Goal: Task Accomplishment & Management: Complete application form

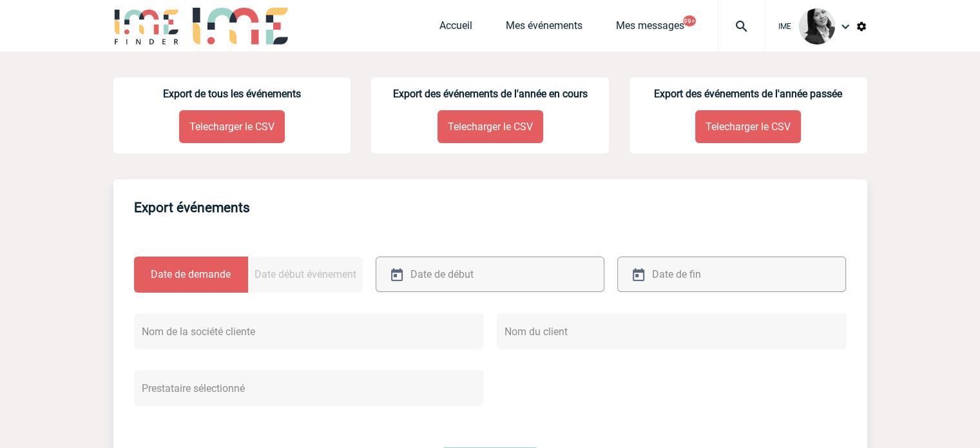
click at [735, 23] on img at bounding box center [742, 26] width 46 height 15
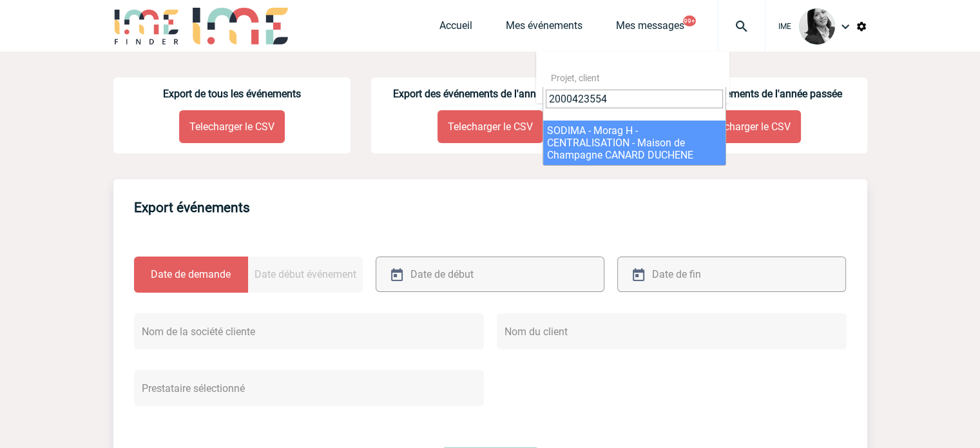
type input "2000423554"
select select "23055"
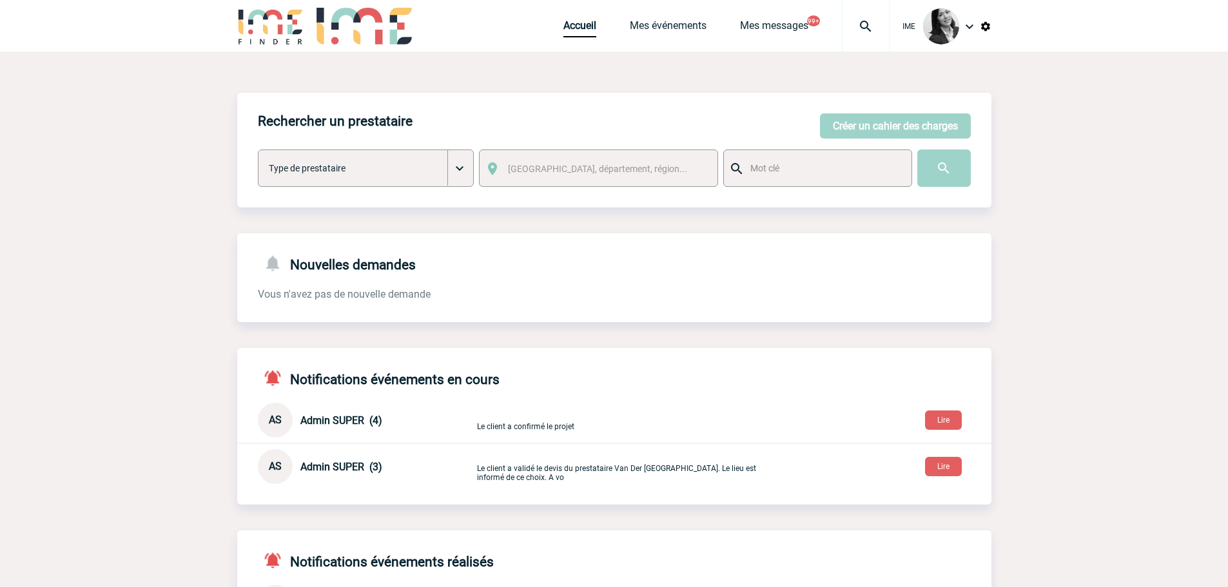
click at [972, 25] on img at bounding box center [969, 26] width 15 height 15
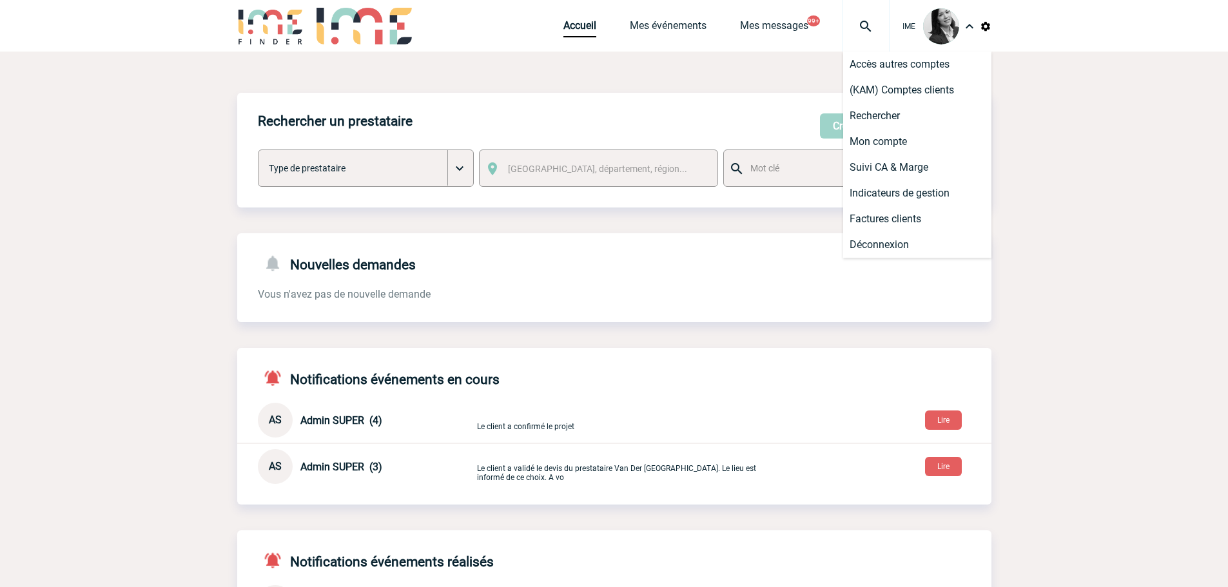
click at [985, 28] on img at bounding box center [986, 27] width 12 height 12
drag, startPoint x: 1198, startPoint y: 173, endPoint x: 1186, endPoint y: 170, distance: 12.2
click at [1186, 170] on body "IME Accueil Mes événements" at bounding box center [614, 416] width 1228 height 832
click at [970, 24] on img at bounding box center [969, 26] width 15 height 15
click at [1041, 85] on body "IME Accueil Mes événements" at bounding box center [614, 416] width 1228 height 832
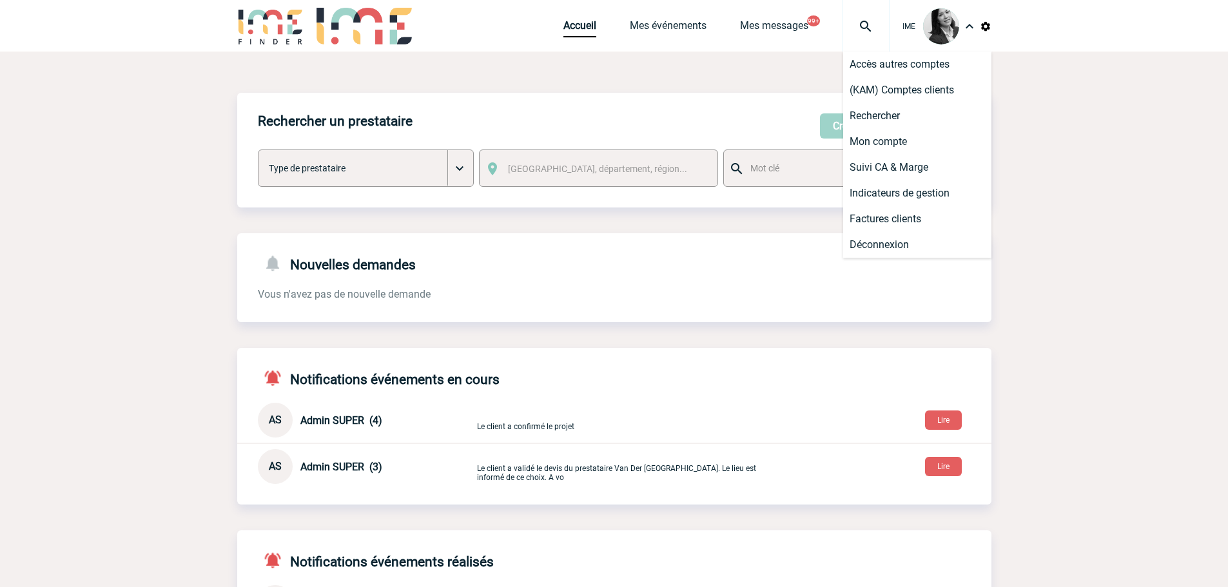
click at [985, 26] on img at bounding box center [986, 27] width 12 height 12
click at [966, 24] on img at bounding box center [969, 26] width 15 height 15
drag, startPoint x: 1095, startPoint y: 119, endPoint x: 1007, endPoint y: 55, distance: 108.8
click at [1087, 111] on body "IME Accueil Mes événements" at bounding box center [614, 416] width 1228 height 832
click at [1076, 106] on body "IME Accueil Mes événements" at bounding box center [614, 416] width 1228 height 832
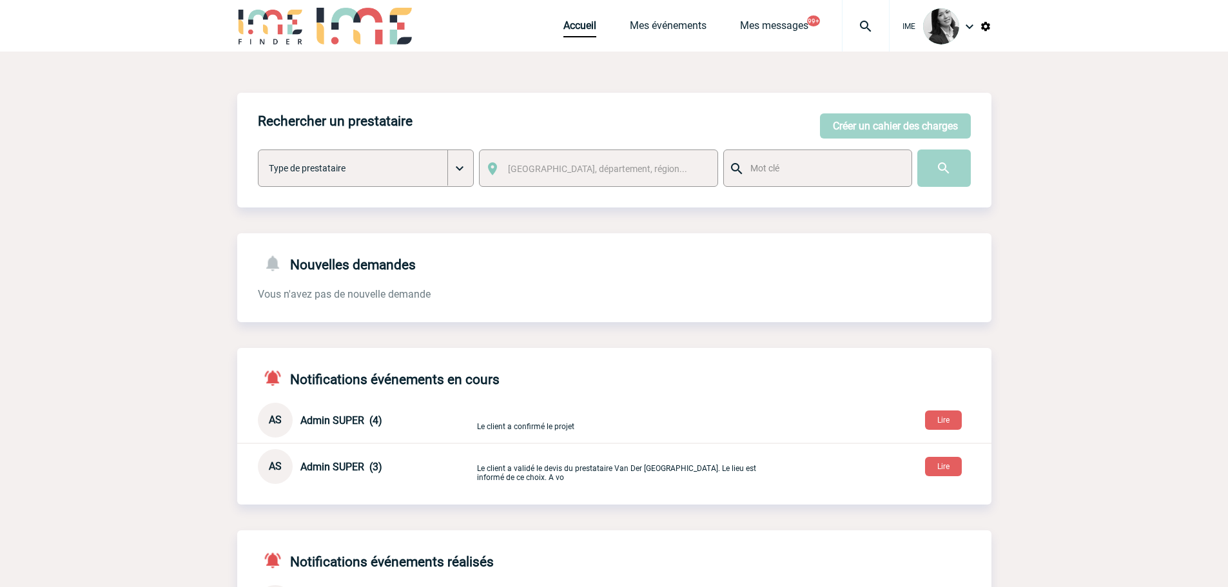
click at [985, 24] on img at bounding box center [986, 27] width 12 height 12
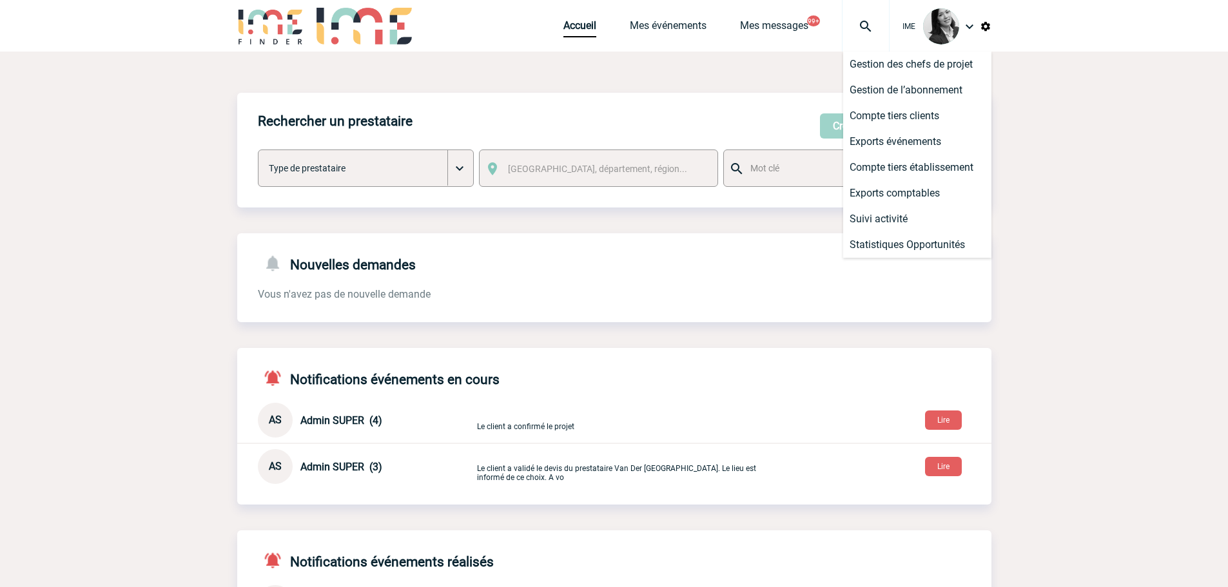
click at [969, 26] on img at bounding box center [969, 26] width 15 height 15
click at [919, 237] on li "Déconnexion" at bounding box center [917, 245] width 148 height 26
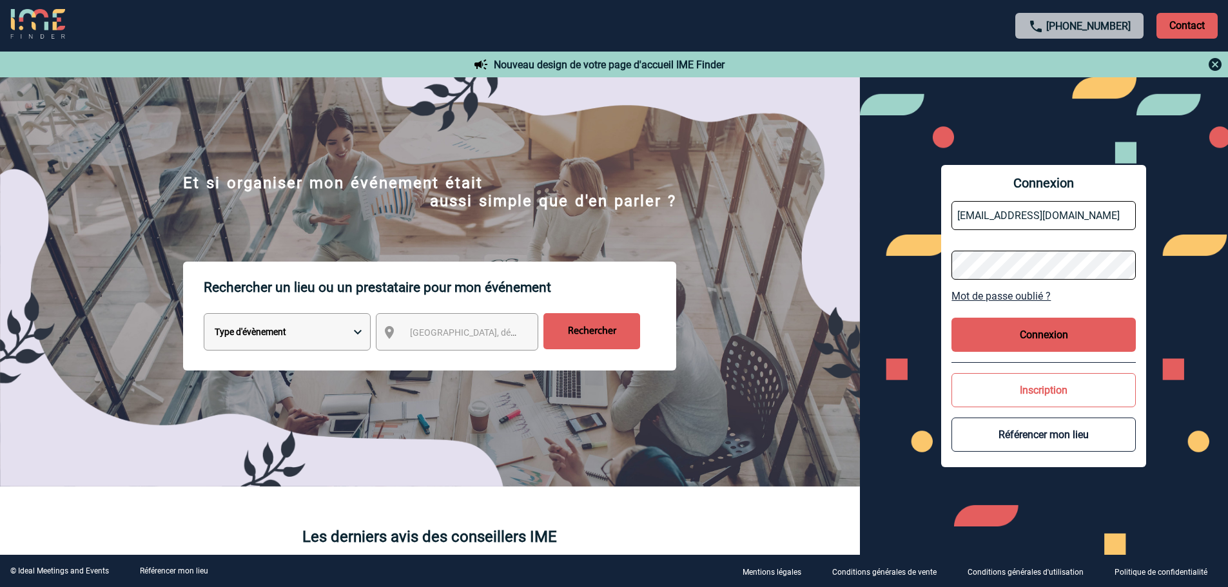
click at [1049, 215] on input "ccornu@ime-groupe.com" at bounding box center [1043, 215] width 184 height 29
type input "ccornu_admin@ime-groupe.com"
click at [1006, 341] on button "Connexion" at bounding box center [1043, 335] width 184 height 34
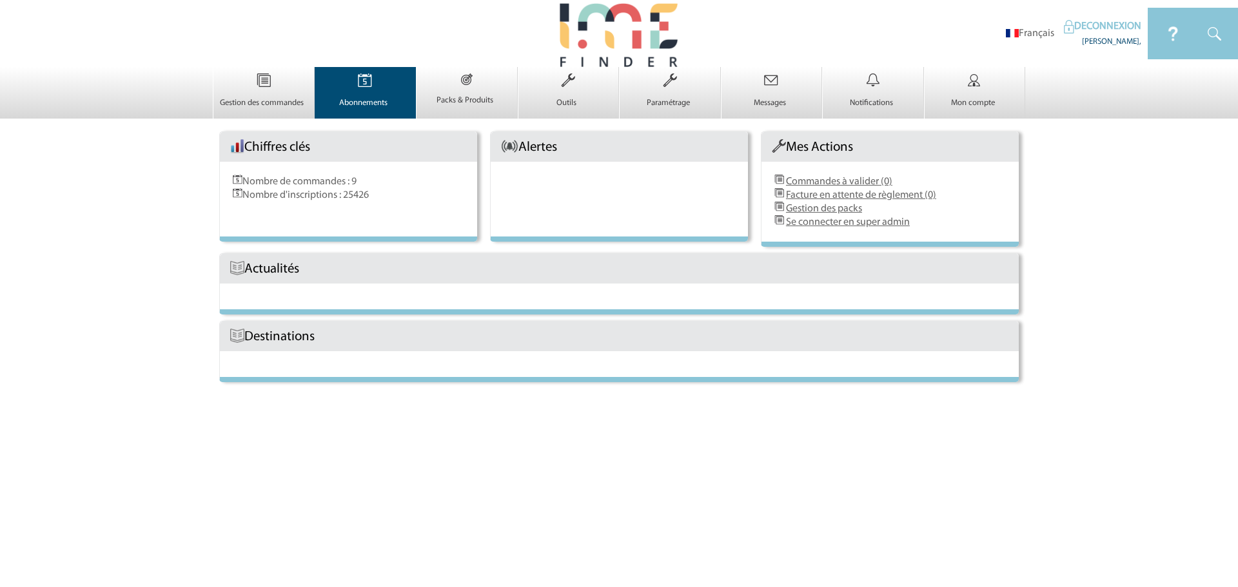
click at [385, 98] on p "Abonnements" at bounding box center [363, 103] width 97 height 10
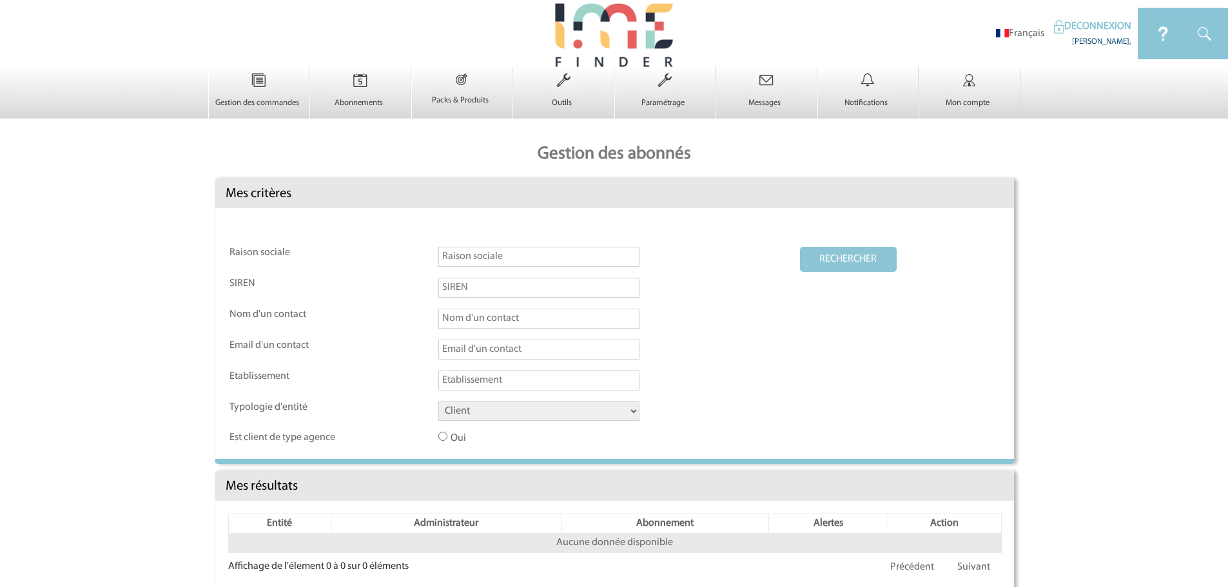
click at [533, 255] on input "text" at bounding box center [538, 257] width 201 height 20
type input "rci banque"
click at [800, 247] on button "RECHERCHER" at bounding box center [848, 259] width 97 height 25
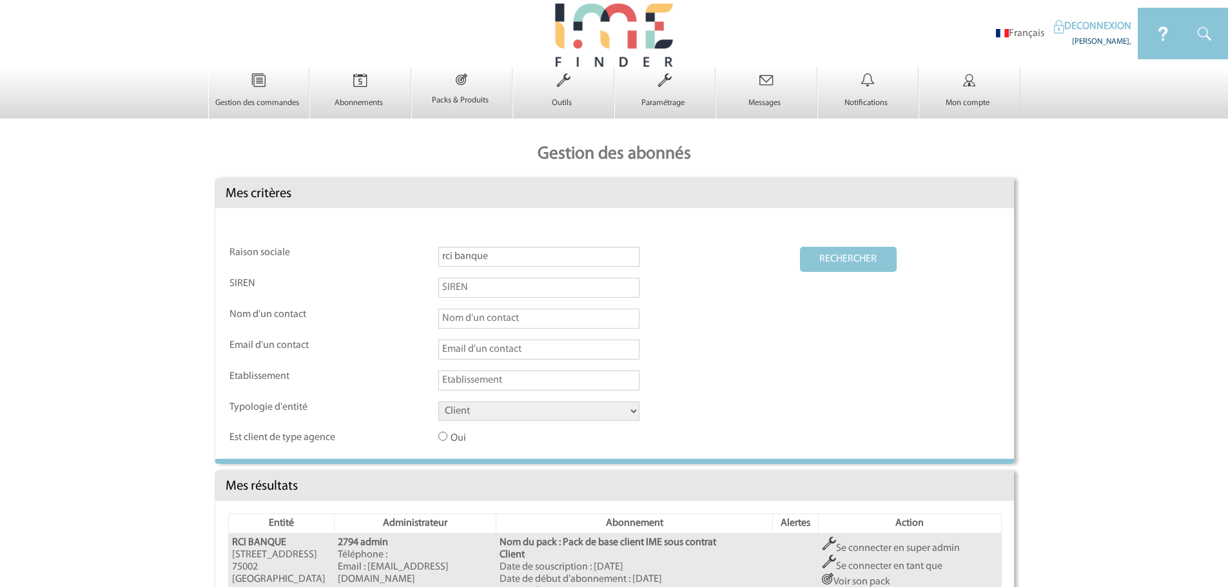
click at [857, 261] on button "RECHERCHER" at bounding box center [848, 259] width 97 height 25
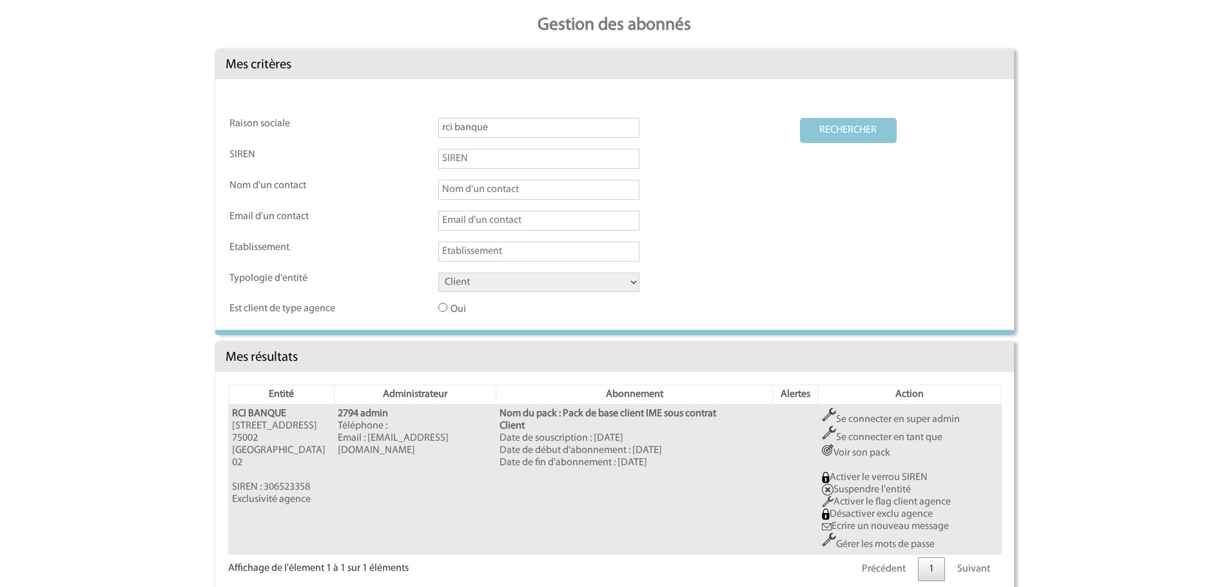
scroll to position [161, 0]
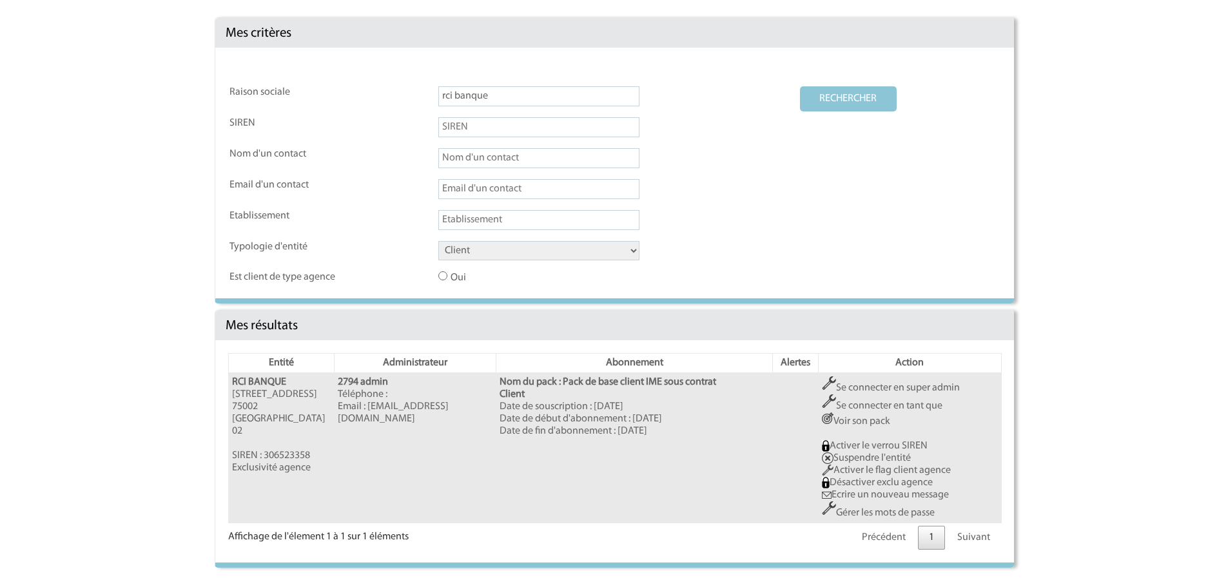
click at [905, 385] on link "Se connecter en super admin" at bounding box center [891, 388] width 138 height 10
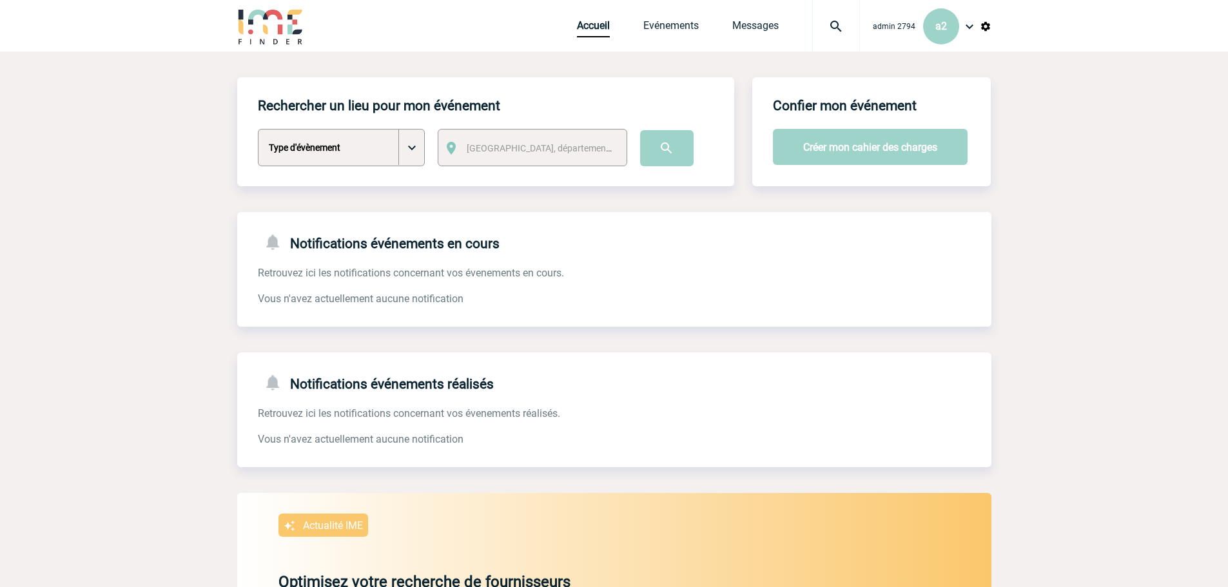
click at [981, 24] on img at bounding box center [986, 27] width 12 height 12
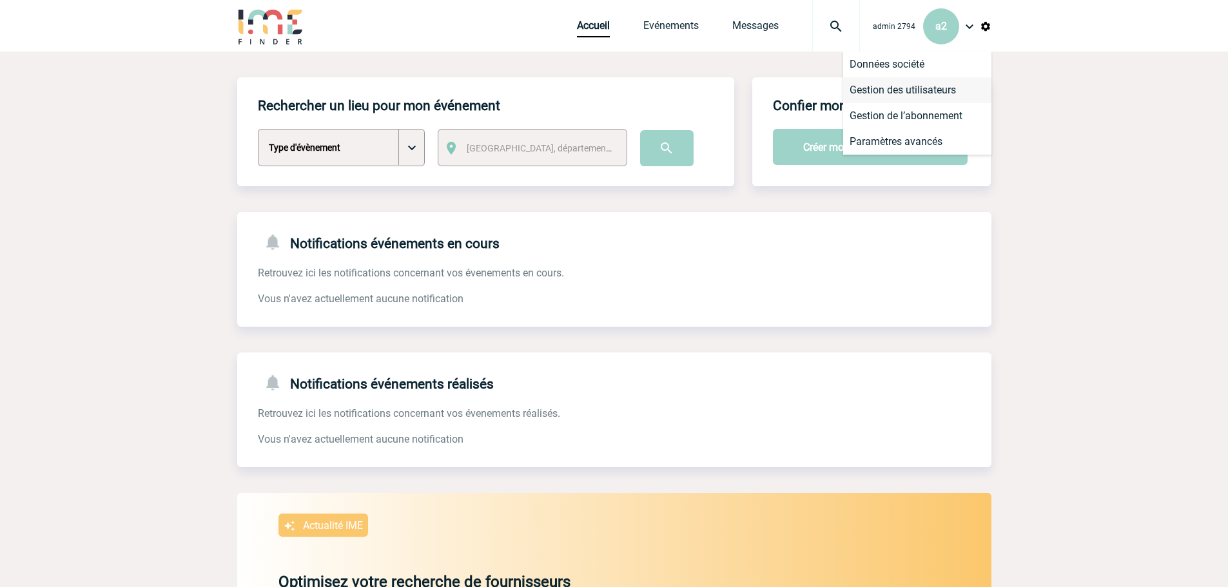
click at [911, 90] on li "Gestion des utilisateurs" at bounding box center [917, 90] width 148 height 26
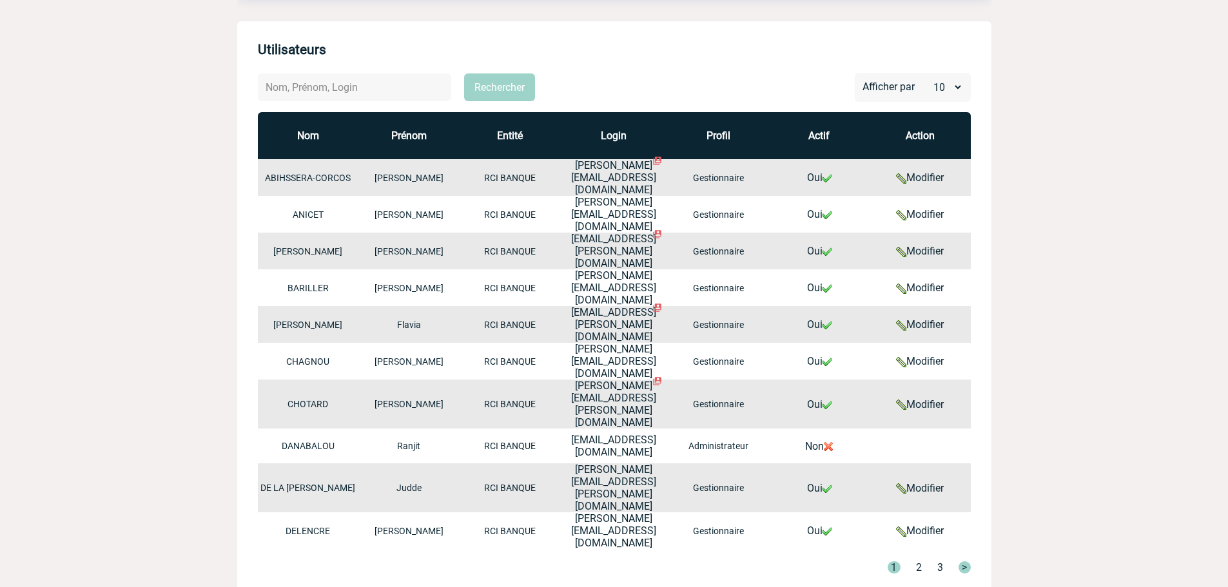
scroll to position [129, 0]
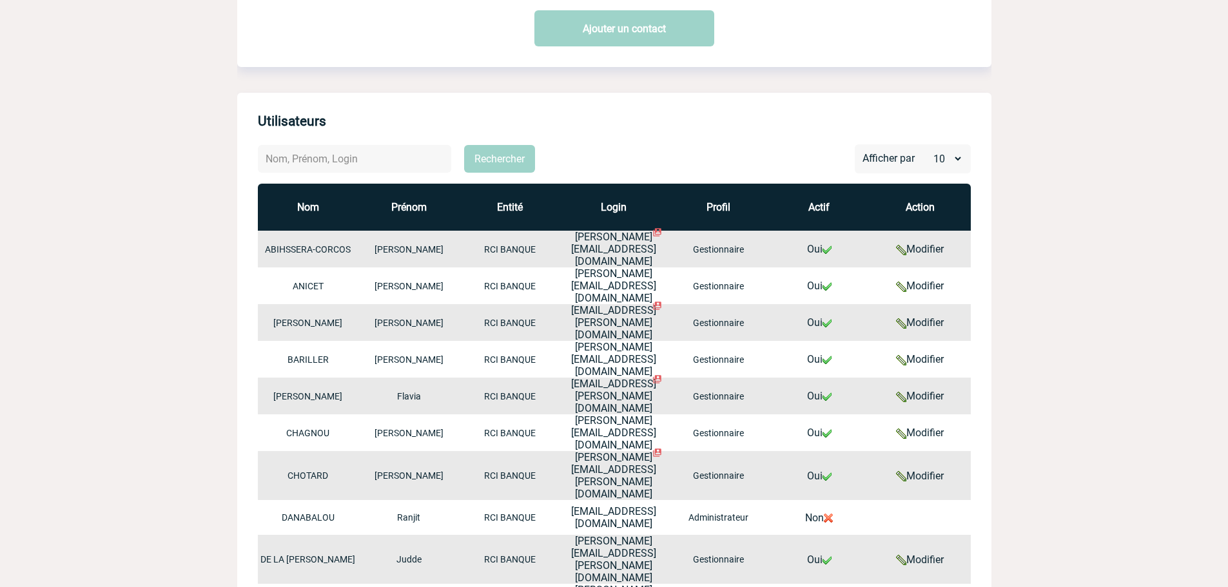
click at [284, 161] on input "text" at bounding box center [354, 159] width 193 height 28
type input "leclere"
click at [464, 145] on button "Rechercher" at bounding box center [499, 159] width 71 height 28
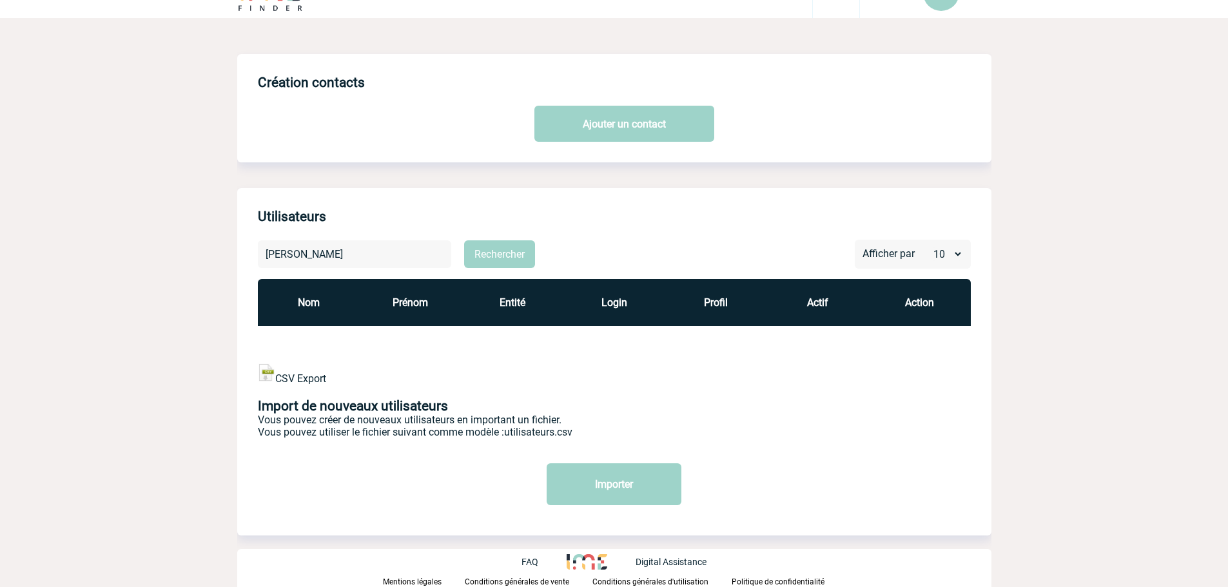
scroll to position [34, 0]
click at [606, 131] on link "Ajouter un contact" at bounding box center [624, 124] width 180 height 36
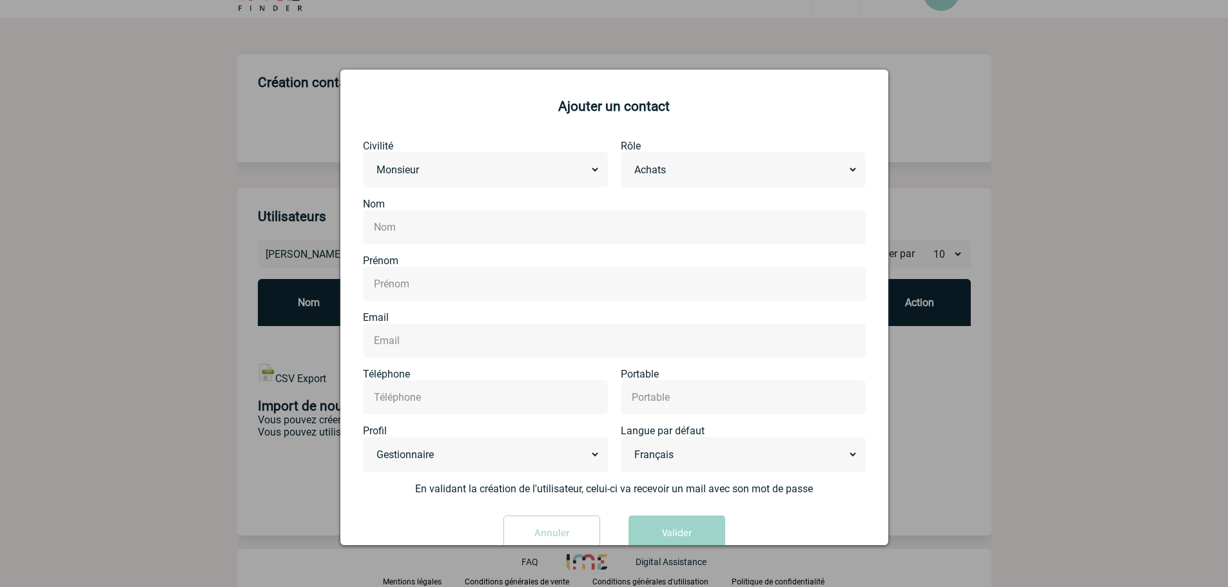
click at [675, 168] on select "Achats Administratif Autre Communication / Marketing Comptabilité Contact événe…" at bounding box center [742, 170] width 229 height 20
select select "COMMUNICATION"
click at [628, 161] on select "Achats Administratif Autre Communication / Marketing Comptabilité Contact événe…" at bounding box center [742, 170] width 229 height 20
click at [439, 220] on input "text" at bounding box center [614, 227] width 487 height 19
click at [433, 397] on input "text" at bounding box center [485, 397] width 229 height 19
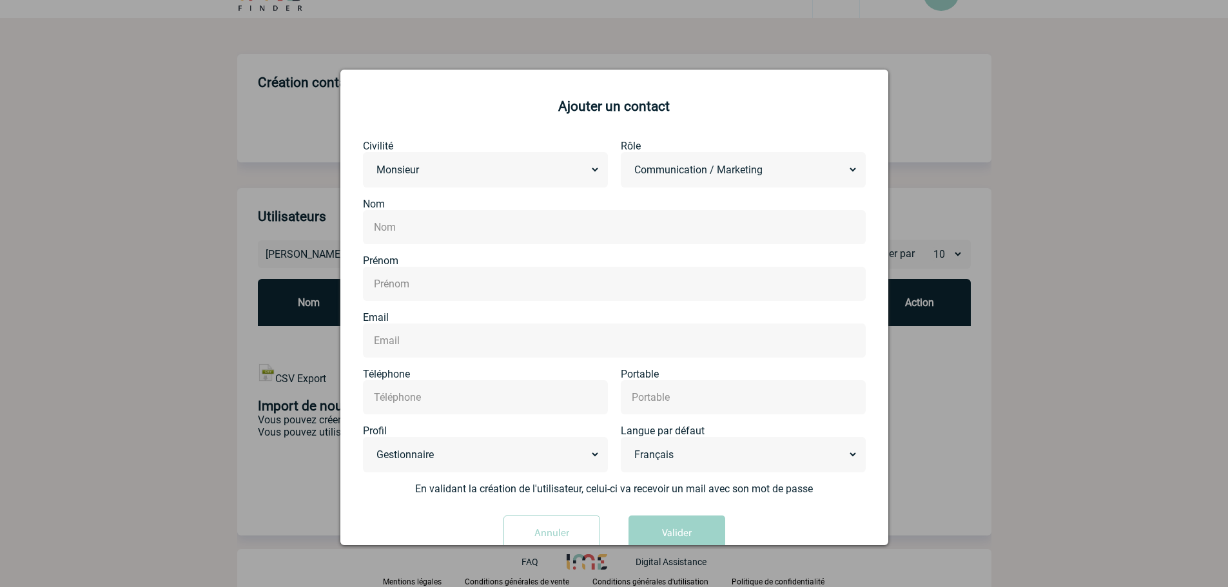
click at [414, 229] on input "text" at bounding box center [614, 227] width 487 height 19
type input "LECLERE"
drag, startPoint x: 495, startPoint y: 286, endPoint x: 469, endPoint y: 291, distance: 26.9
click at [493, 285] on input "text" at bounding box center [614, 284] width 487 height 19
type input "Louis-Maxence"
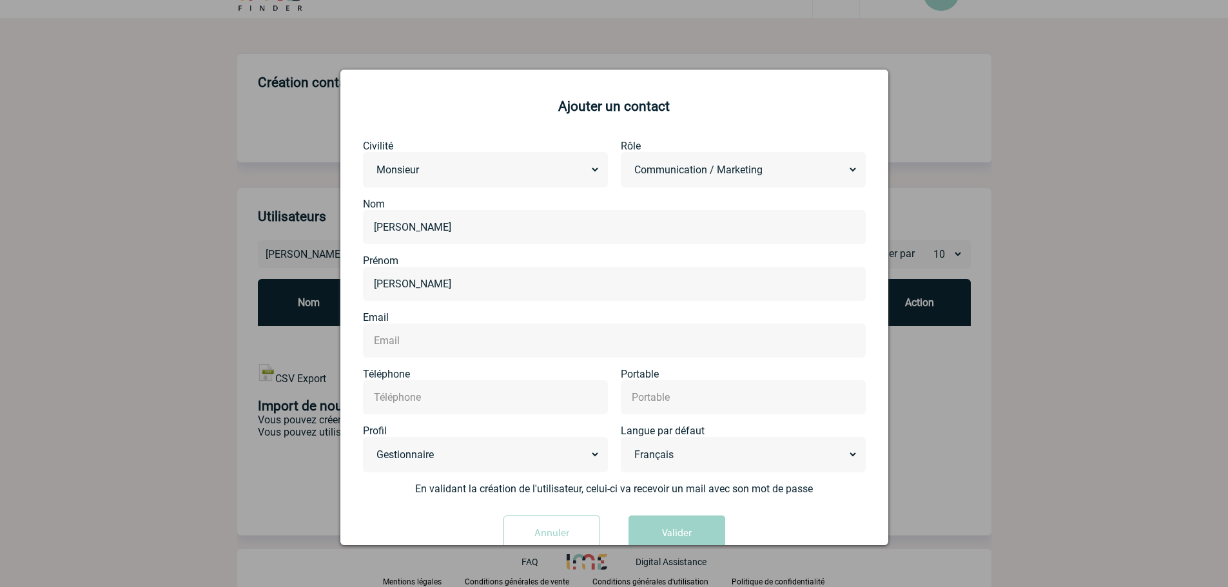
click at [456, 334] on input "text" at bounding box center [614, 340] width 487 height 19
drag, startPoint x: 550, startPoint y: 324, endPoint x: 463, endPoint y: 334, distance: 87.6
click at [548, 324] on div at bounding box center [614, 341] width 503 height 34
drag, startPoint x: 438, startPoint y: 332, endPoint x: 413, endPoint y: 346, distance: 28.0
click at [430, 338] on input "text" at bounding box center [614, 340] width 487 height 19
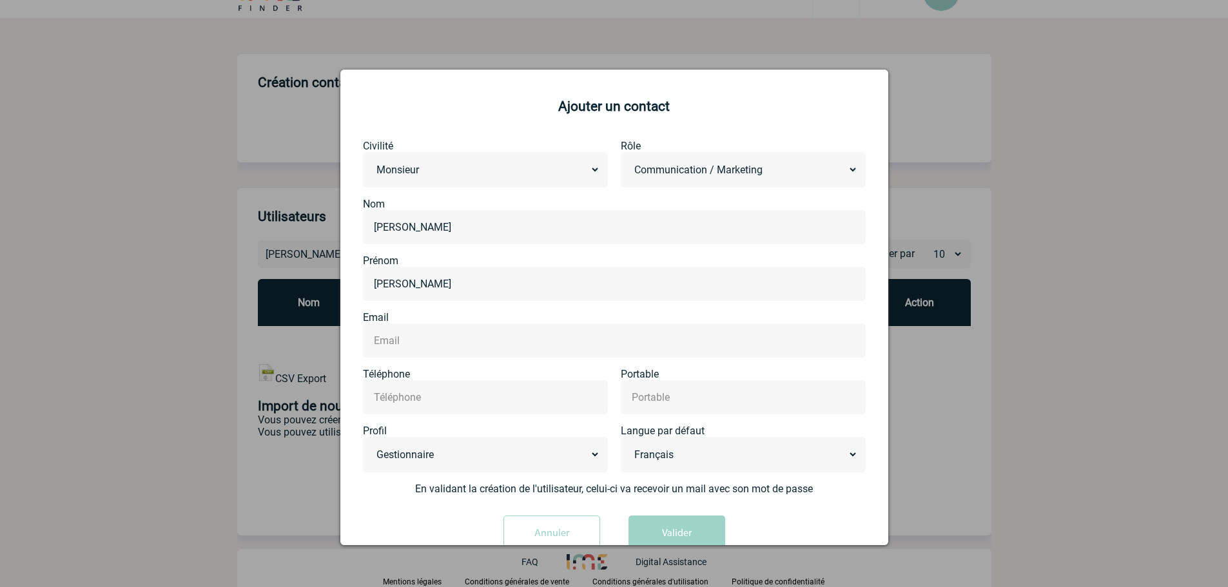
paste input "[EMAIL_ADDRESS][PERSON_NAME][DOMAIN_NAME]"
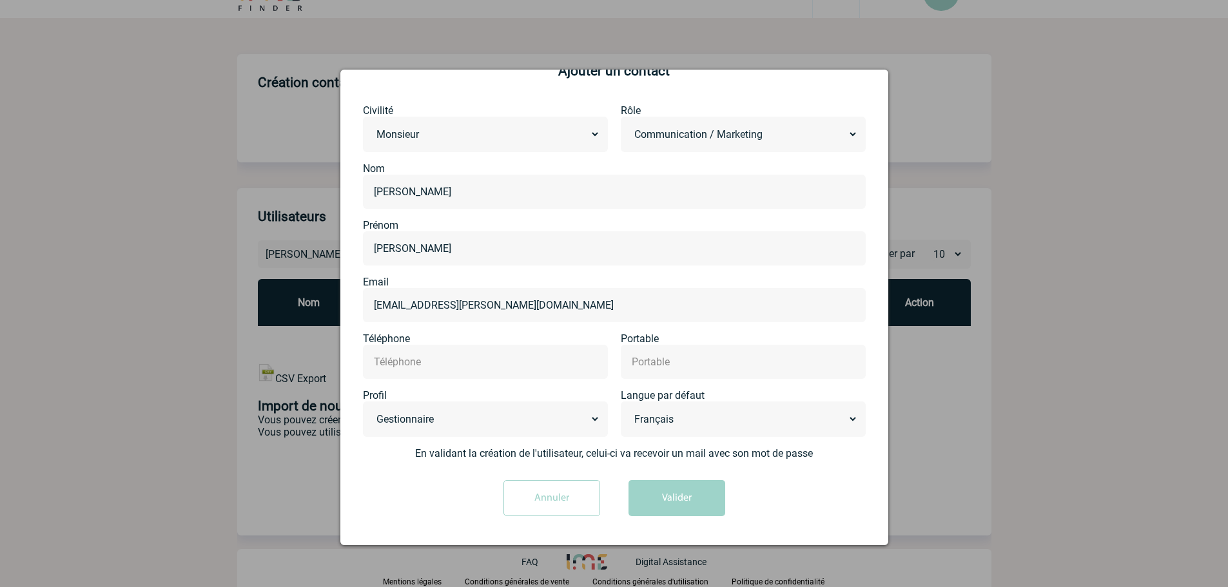
type input "[EMAIL_ADDRESS][PERSON_NAME][DOMAIN_NAME]"
click at [500, 423] on select "Administrateur Gestionnaire" at bounding box center [485, 419] width 229 height 20
click at [371, 409] on select "Administrateur Gestionnaire" at bounding box center [485, 419] width 229 height 20
click at [703, 500] on button "Valider" at bounding box center [676, 498] width 97 height 36
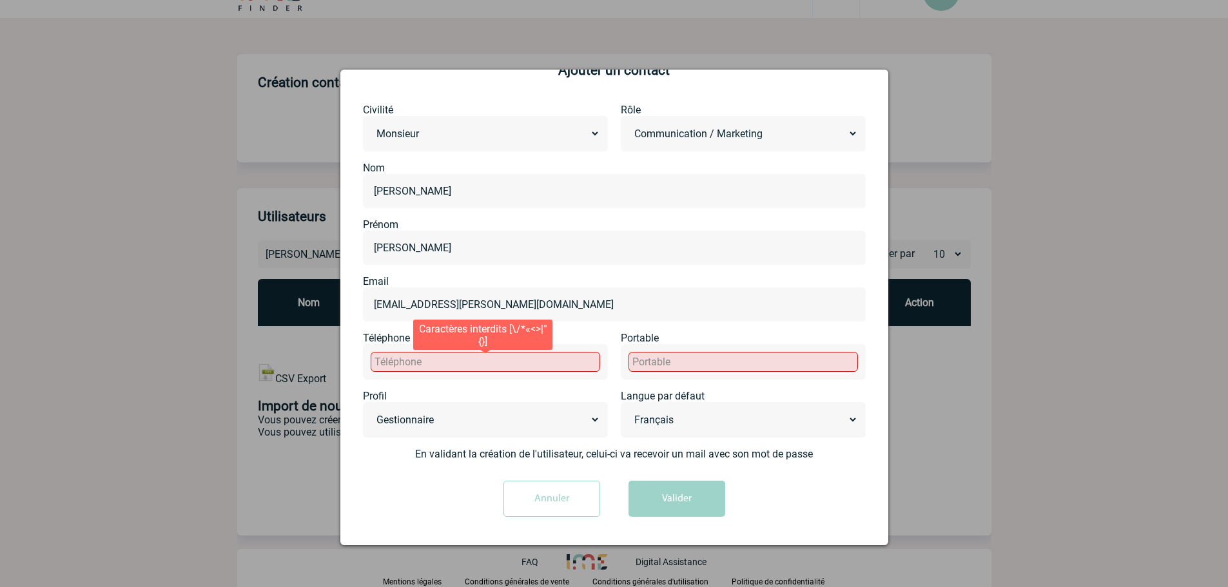
click at [462, 371] on input "text" at bounding box center [485, 362] width 229 height 20
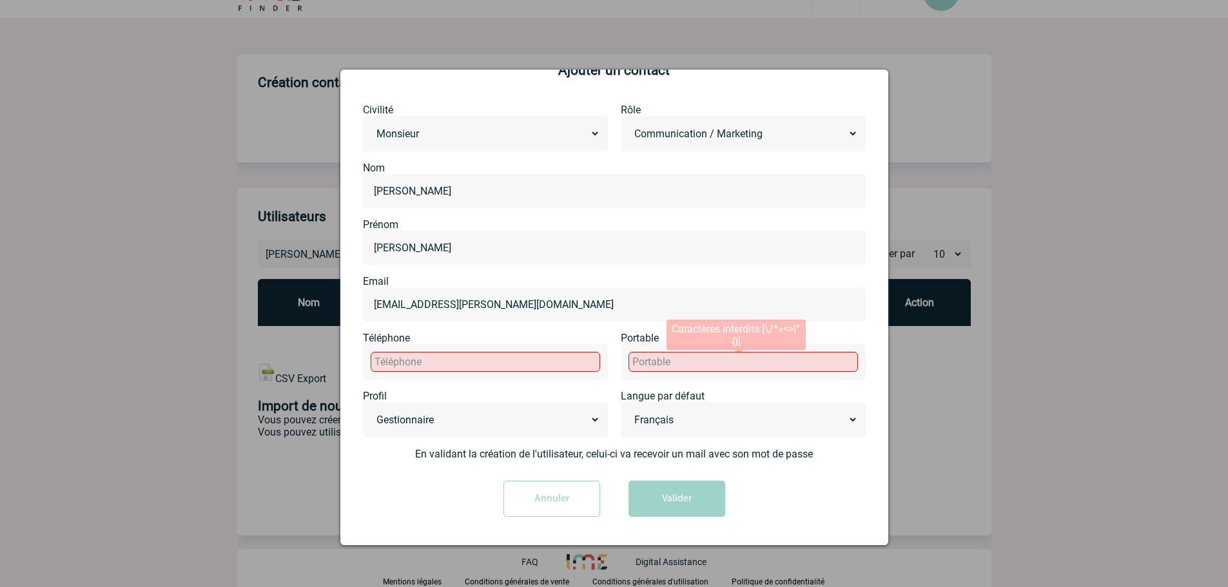
click at [663, 365] on input "text" at bounding box center [742, 362] width 229 height 20
click at [527, 355] on input "text" at bounding box center [485, 362] width 229 height 20
click at [657, 368] on input "text" at bounding box center [742, 362] width 229 height 20
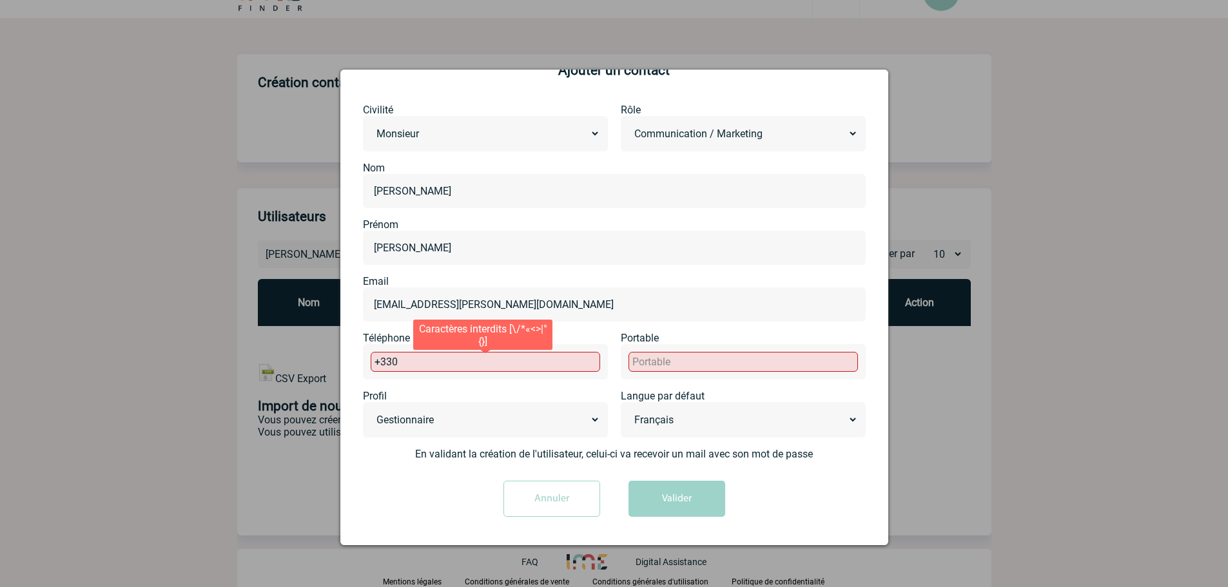
click at [447, 367] on input "+330" at bounding box center [485, 362] width 229 height 20
paste input "04 78 17 67 07"
click at [404, 365] on input "+33004 78 17 67 07" at bounding box center [485, 362] width 229 height 20
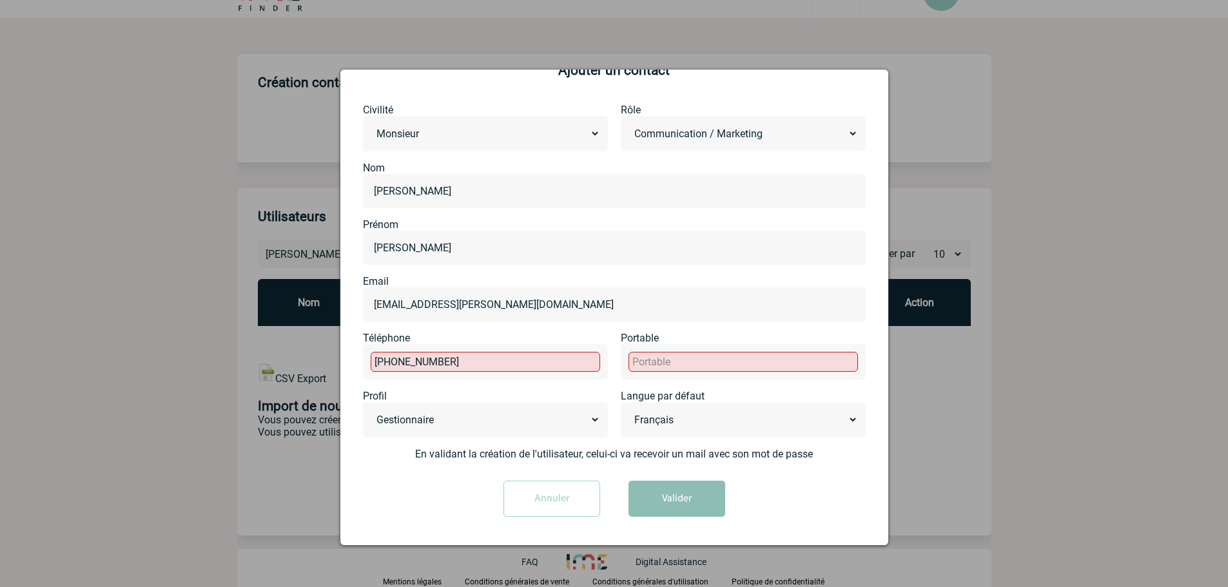
type input "+3347817670"
click at [688, 505] on button "Valider" at bounding box center [676, 499] width 97 height 36
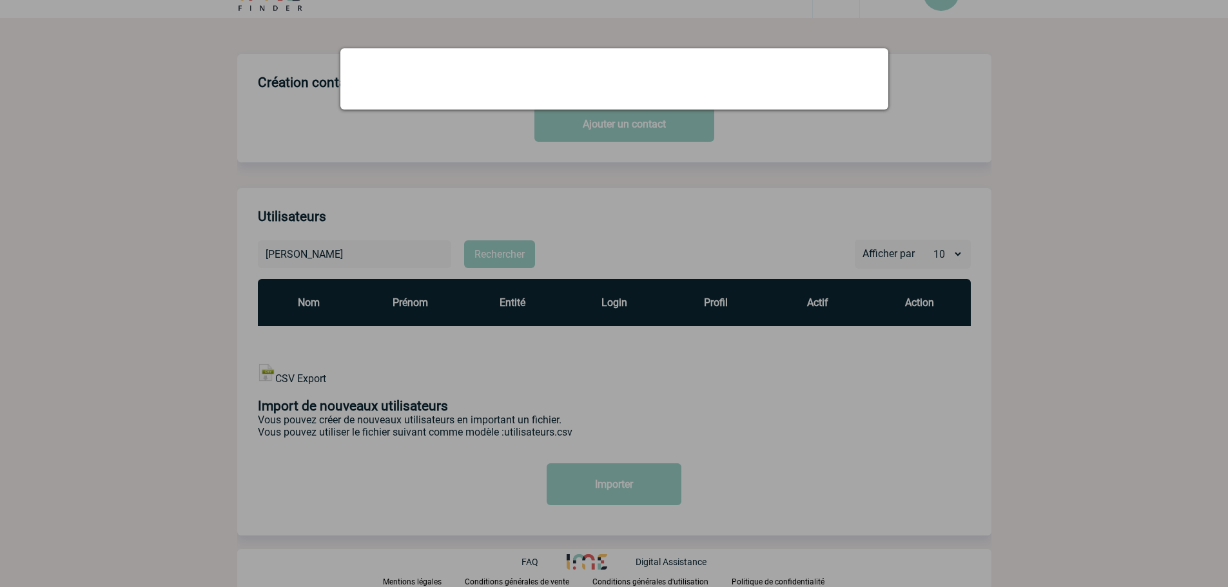
scroll to position [0, 0]
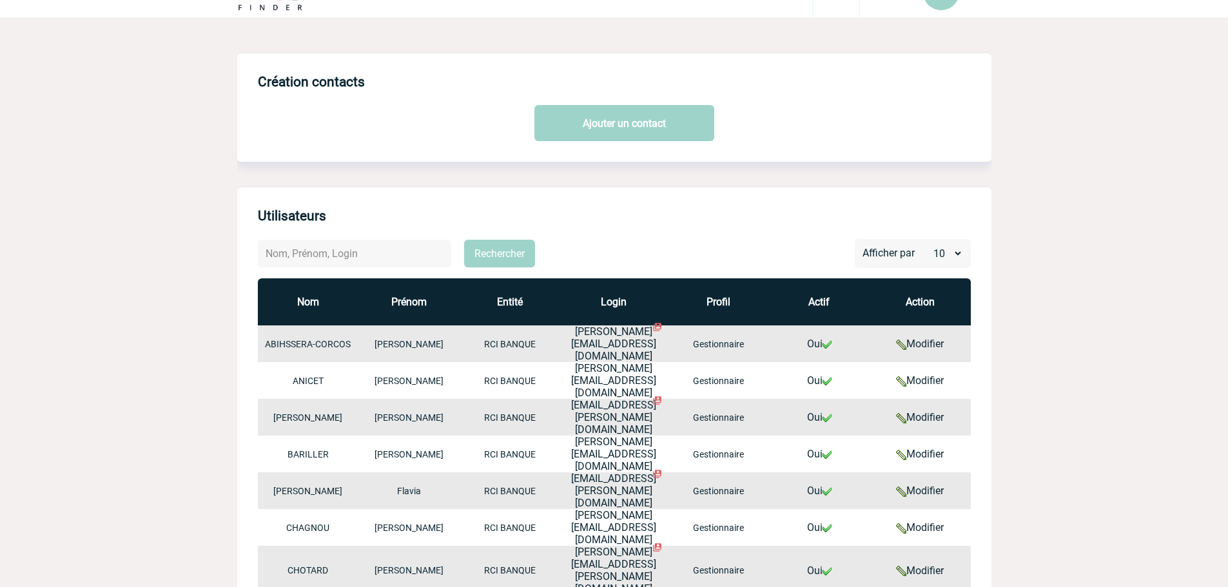
click at [331, 258] on input "text" at bounding box center [354, 254] width 193 height 28
type input "leclere"
click at [464, 240] on button "Rechercher" at bounding box center [499, 254] width 71 height 28
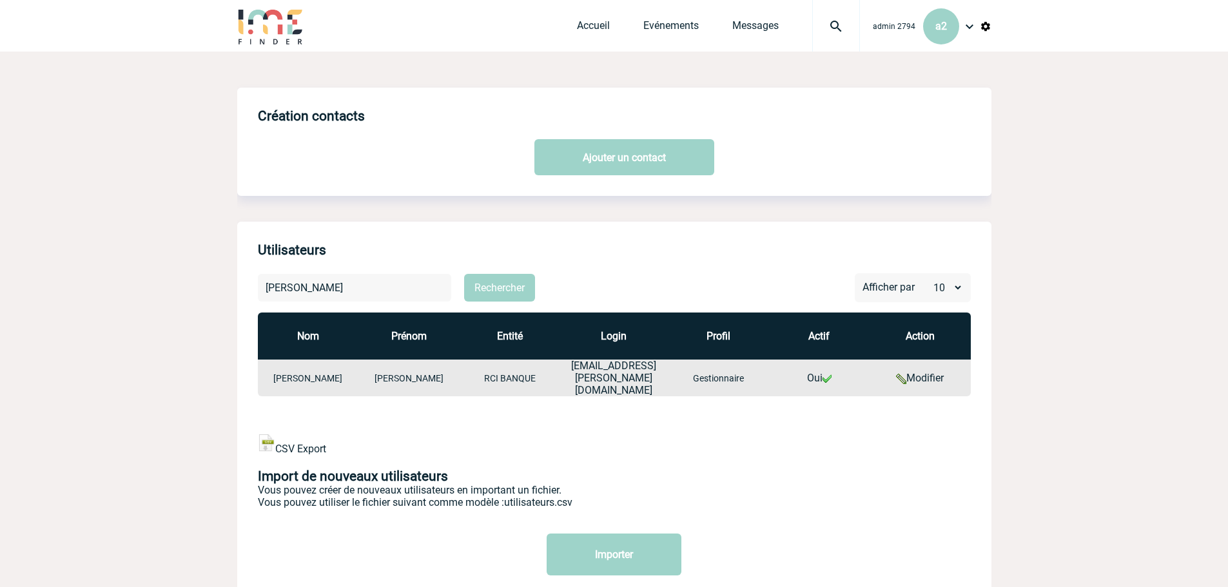
click at [973, 28] on img at bounding box center [969, 26] width 15 height 15
click at [932, 175] on li "Déconnexion" at bounding box center [917, 168] width 148 height 26
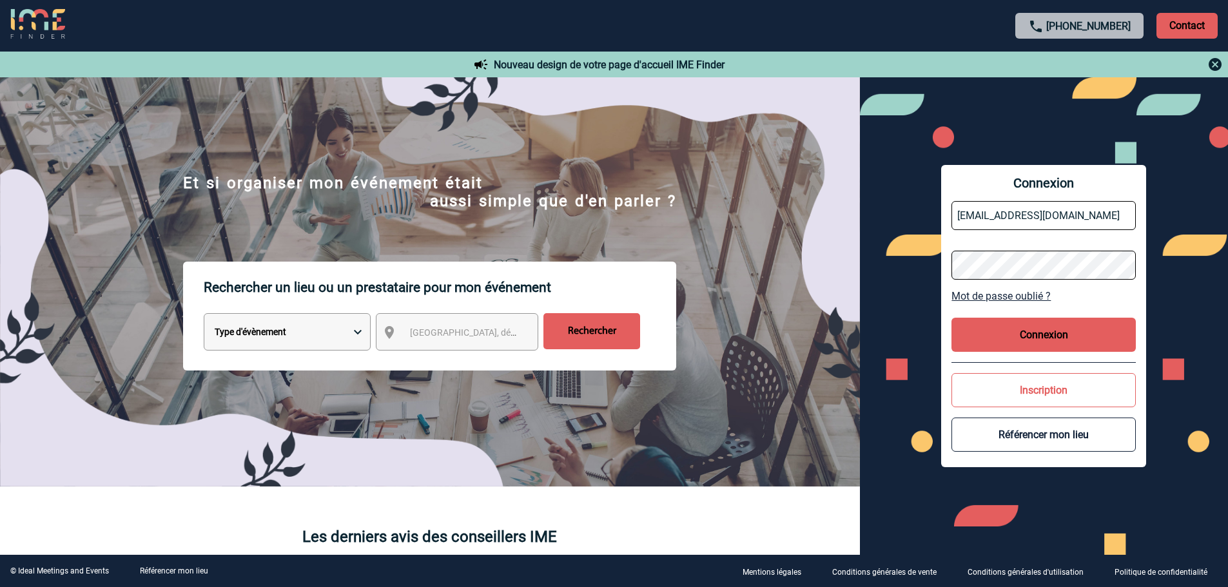
click at [1009, 222] on input "ccornu_admin@ime-groupe.com" at bounding box center [1043, 215] width 184 height 29
type input "ccornu@ime-groupe.com"
click at [1024, 335] on button "Connexion" at bounding box center [1043, 335] width 184 height 34
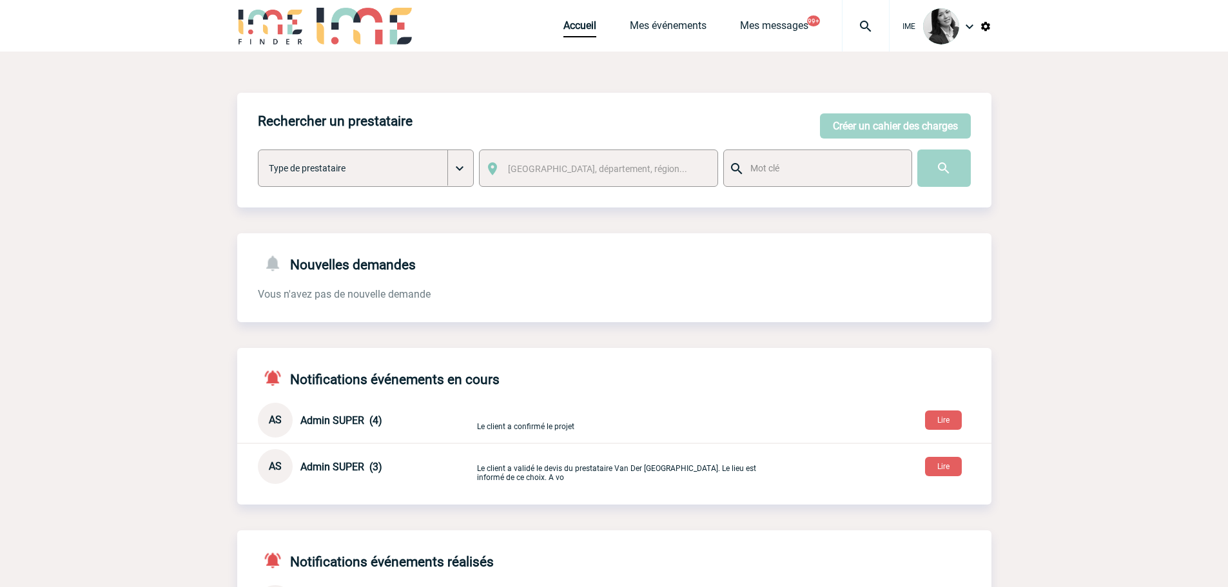
drag, startPoint x: 134, startPoint y: 79, endPoint x: 219, endPoint y: 114, distance: 91.3
click at [142, 81] on body "IME Accueil Mes événements" at bounding box center [614, 416] width 1228 height 832
click at [669, 19] on div "Accueil Mes événements Mes messages 99+ Projet, client Projet, client" at bounding box center [726, 26] width 326 height 52
click at [643, 39] on div "Accueil Mes événements Mes messages 99+ Projet, client Projet, client" at bounding box center [726, 26] width 326 height 52
click at [643, 29] on link "Mes événements" at bounding box center [668, 28] width 77 height 18
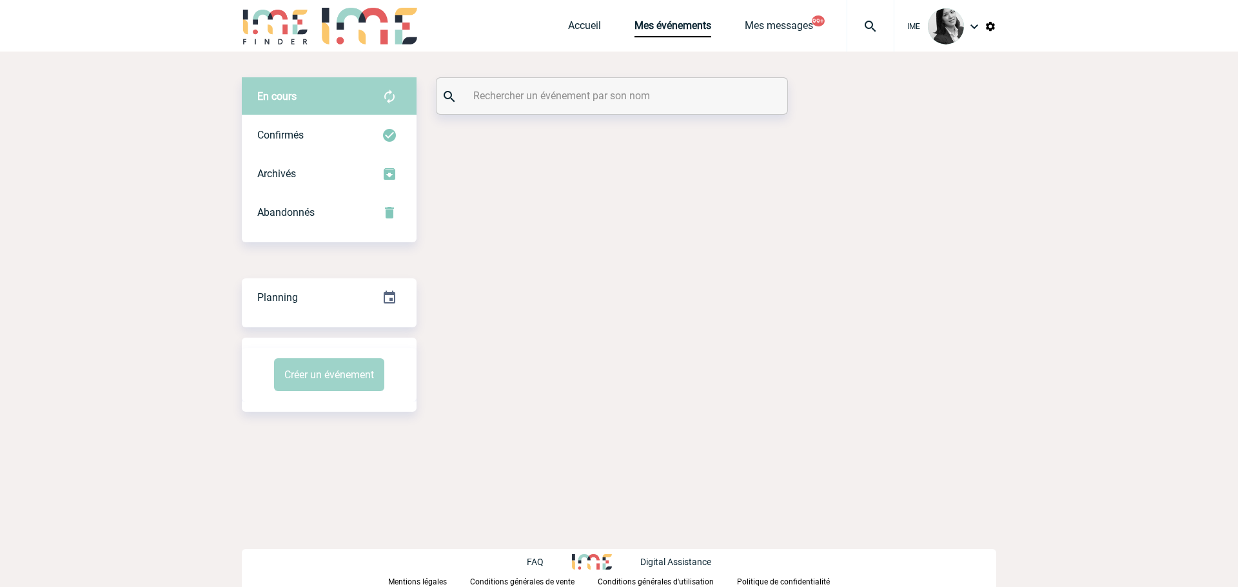
click at [516, 96] on input "text" at bounding box center [613, 95] width 287 height 19
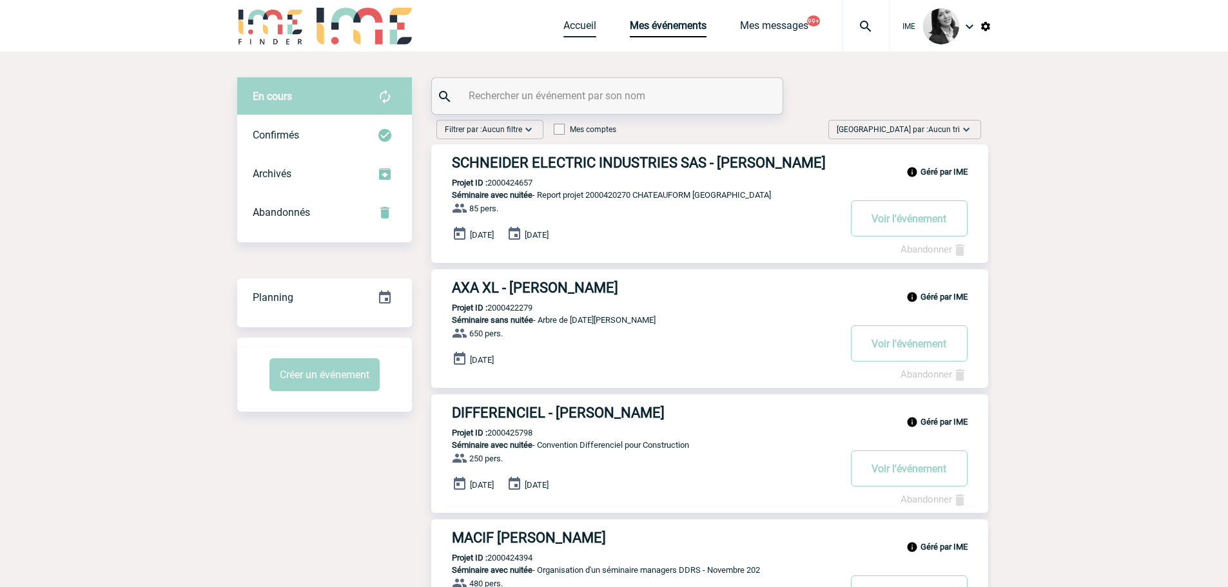
click at [574, 24] on link "Accueil" at bounding box center [579, 28] width 33 height 18
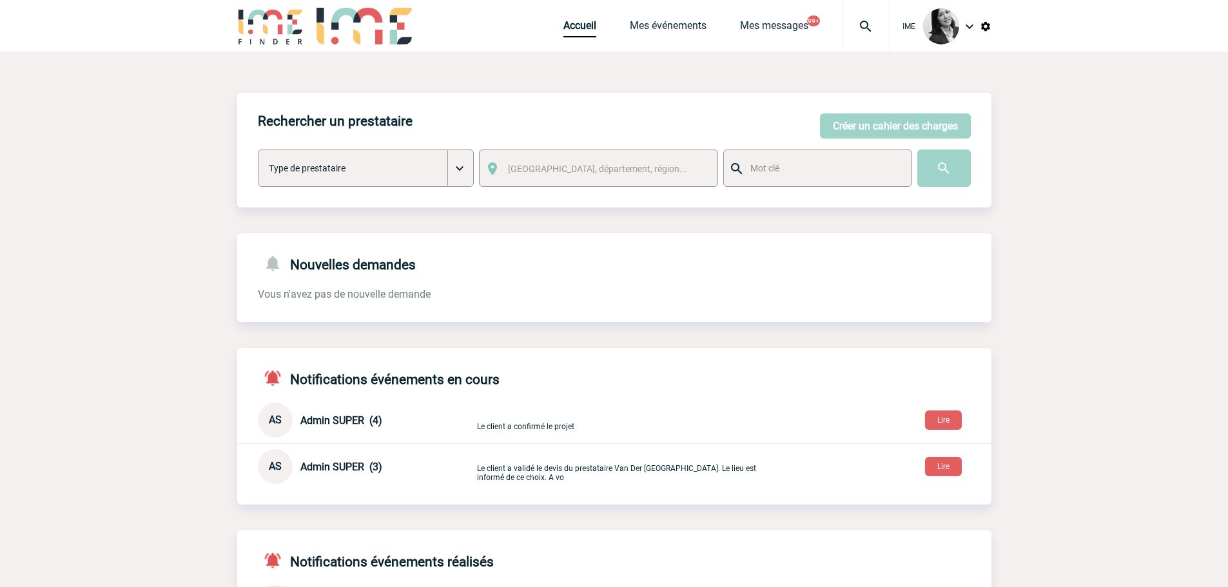
click at [127, 170] on body "IME Accueil Mes événements" at bounding box center [614, 416] width 1228 height 832
drag, startPoint x: 62, startPoint y: 202, endPoint x: 91, endPoint y: 207, distance: 29.4
click at [73, 205] on body "IME Accueil Mes événements" at bounding box center [614, 416] width 1228 height 832
click at [886, 121] on button "Créer un cahier des charges" at bounding box center [895, 125] width 151 height 25
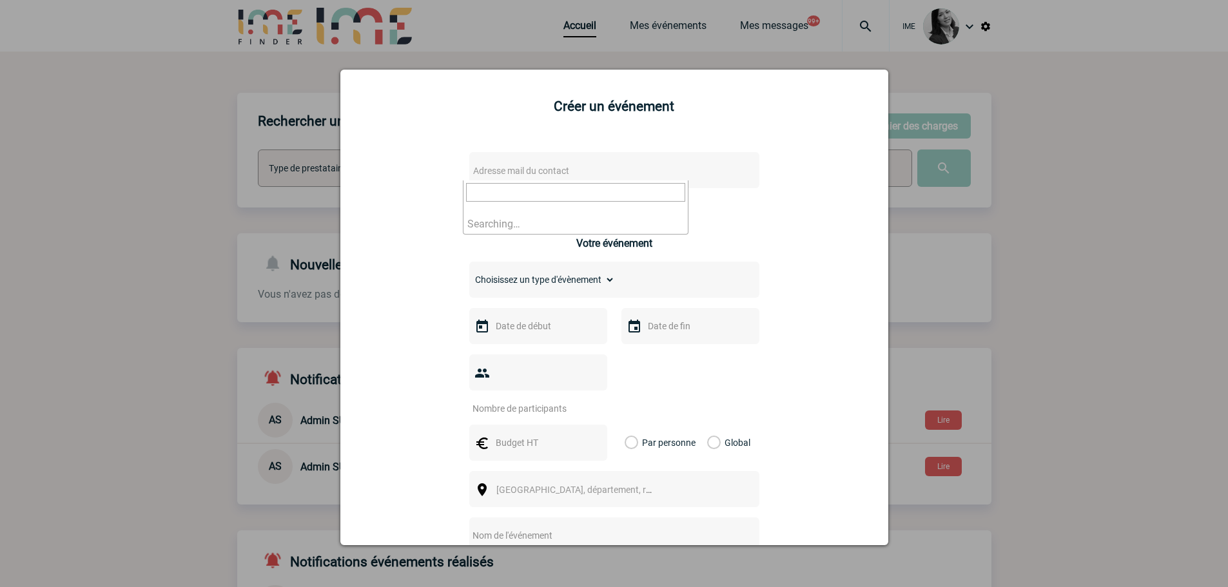
click at [495, 162] on span "Adresse mail du contact" at bounding box center [581, 171] width 226 height 18
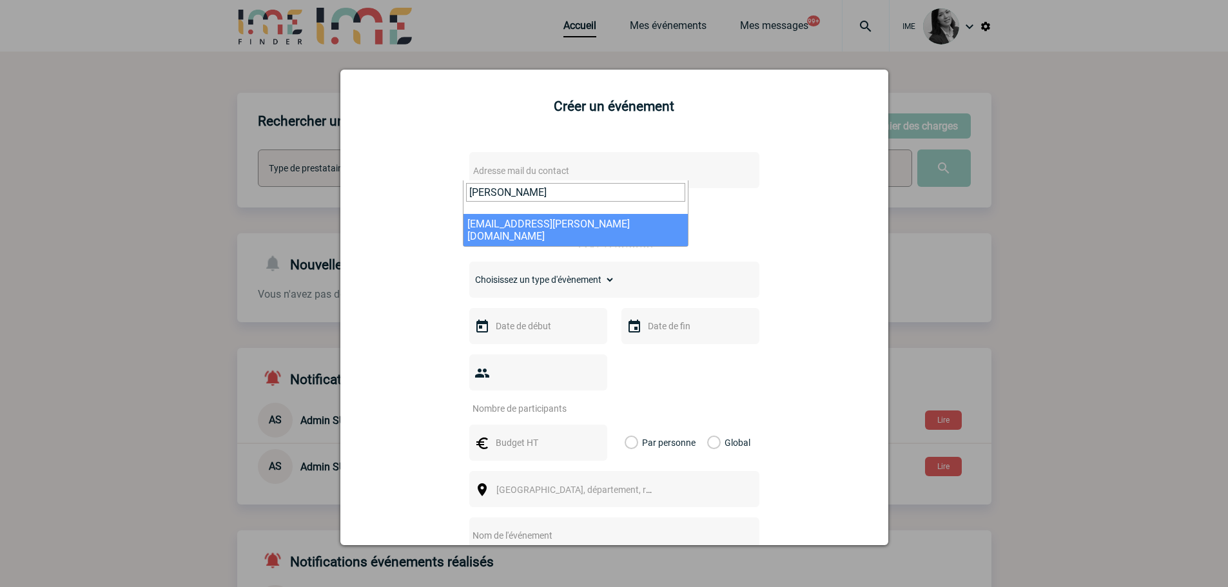
type input "[PERSON_NAME]"
select select "133080"
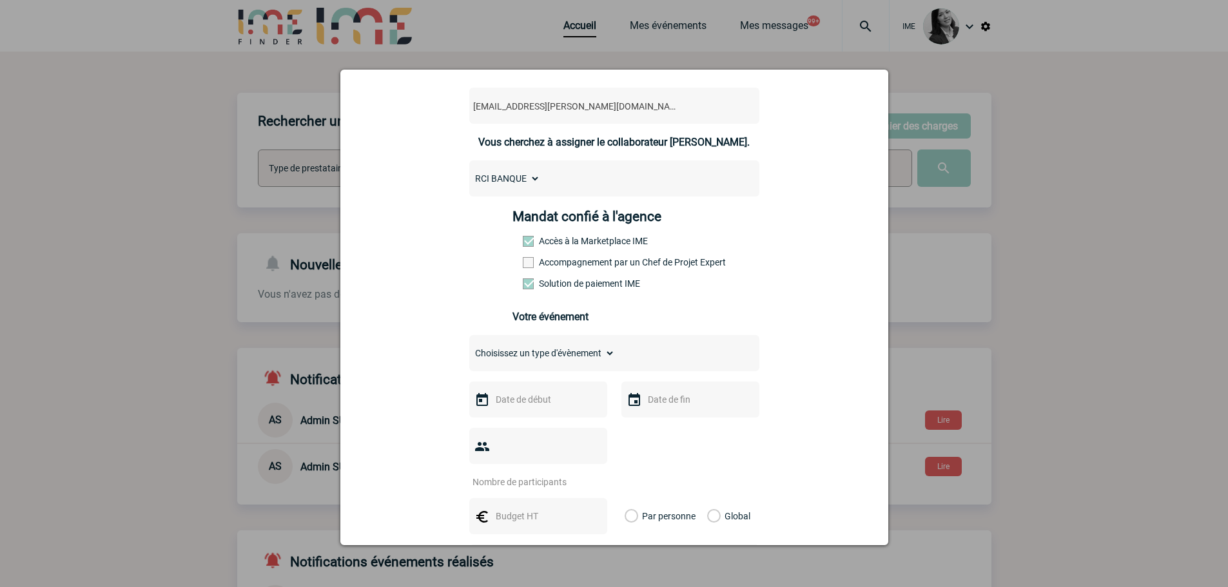
scroll to position [193, 0]
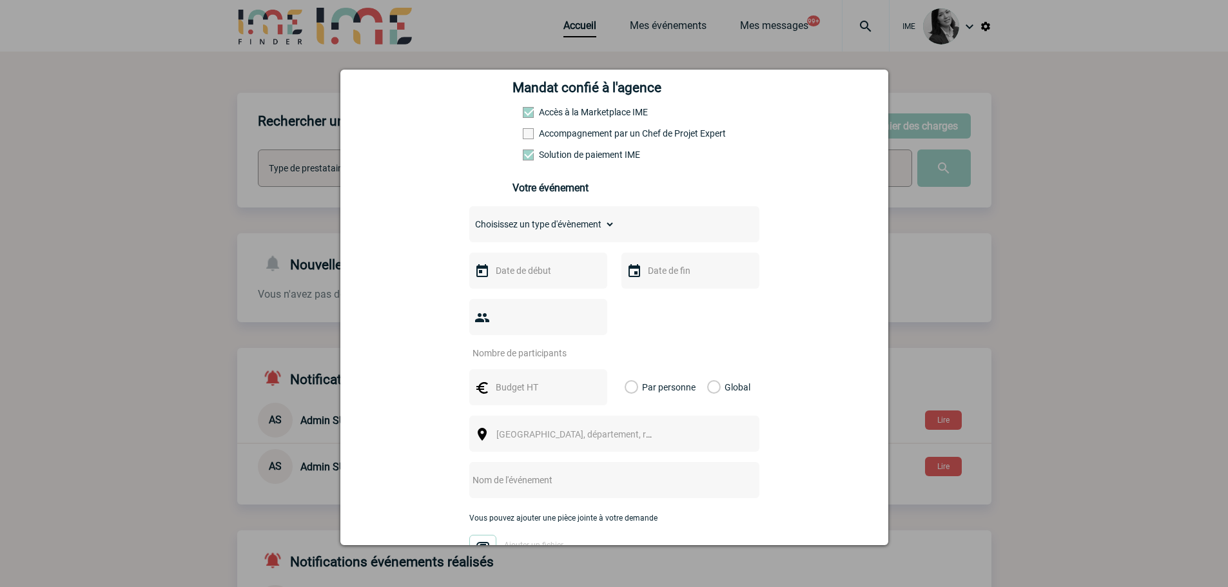
click at [548, 227] on select "Choisissez un type d'évènement Séminaire avec nuitée Séminaire sans nuitée Repa…" at bounding box center [542, 224] width 146 height 18
click at [526, 224] on select "Choisissez un type d'évènement Séminaire avec nuitée Séminaire sans nuitée Repa…" at bounding box center [542, 224] width 146 height 18
select select "1"
click at [469, 219] on select "Choisissez un type d'évènement Séminaire avec nuitée Séminaire sans nuitée Repa…" at bounding box center [542, 224] width 146 height 18
click at [427, 255] on div "[EMAIL_ADDRESS][PERSON_NAME][DOMAIN_NAME] [PERSON_NAME][DOMAIN_NAME][EMAIL_ADDR…" at bounding box center [614, 347] width 516 height 803
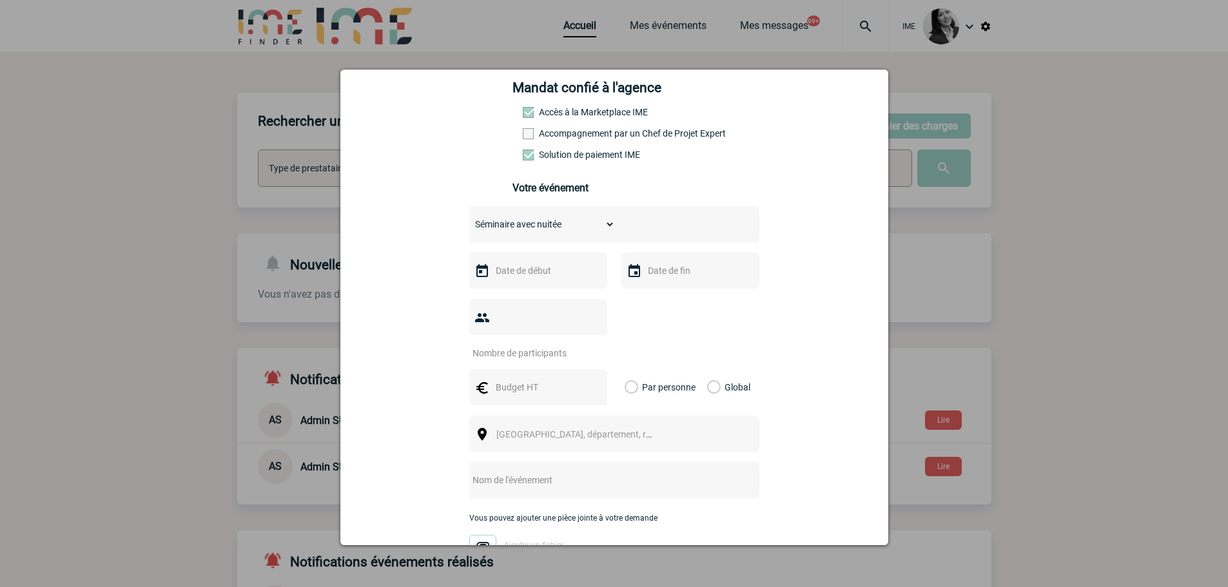
click at [542, 277] on input "text" at bounding box center [536, 270] width 89 height 17
click at [652, 297] on span "Suivant" at bounding box center [655, 296] width 10 height 10
click at [497, 371] on link "3" at bounding box center [503, 371] width 24 height 23
type input "[DATE]"
click at [660, 276] on input "text" at bounding box center [689, 270] width 89 height 17
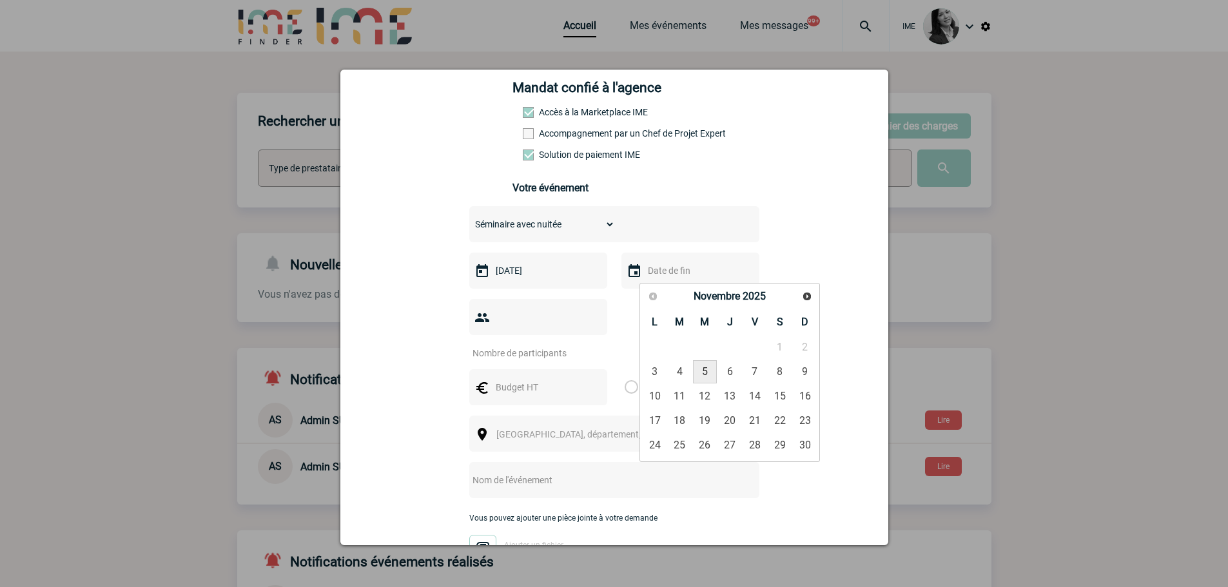
click at [701, 368] on link "5" at bounding box center [705, 371] width 24 height 23
type input "[DATE]"
click at [527, 345] on input "number" at bounding box center [529, 353] width 121 height 17
type input "100"
click at [710, 369] on label "Global" at bounding box center [711, 387] width 8 height 36
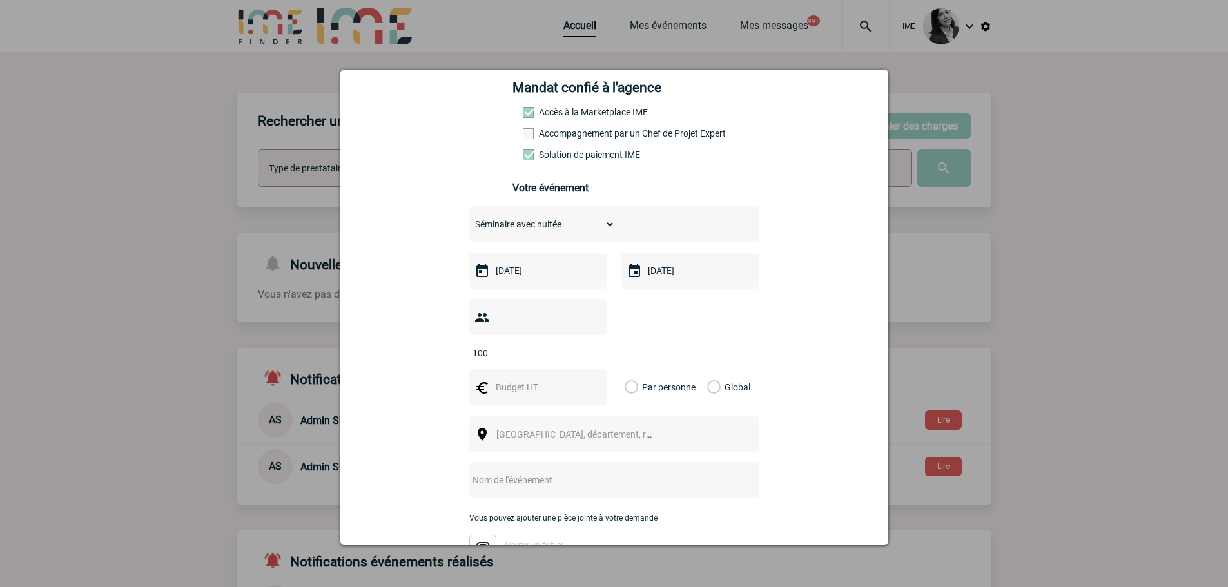
click at [0, 0] on input "Global" at bounding box center [0, 0] width 0 height 0
click at [536, 379] on input "text" at bounding box center [536, 387] width 89 height 17
type input "35000"
drag, startPoint x: 406, startPoint y: 400, endPoint x: 397, endPoint y: 399, distance: 9.0
click at [406, 399] on div "[EMAIL_ADDRESS][PERSON_NAME][DOMAIN_NAME] [PERSON_NAME][DOMAIN_NAME][EMAIL_ADDR…" at bounding box center [614, 347] width 516 height 803
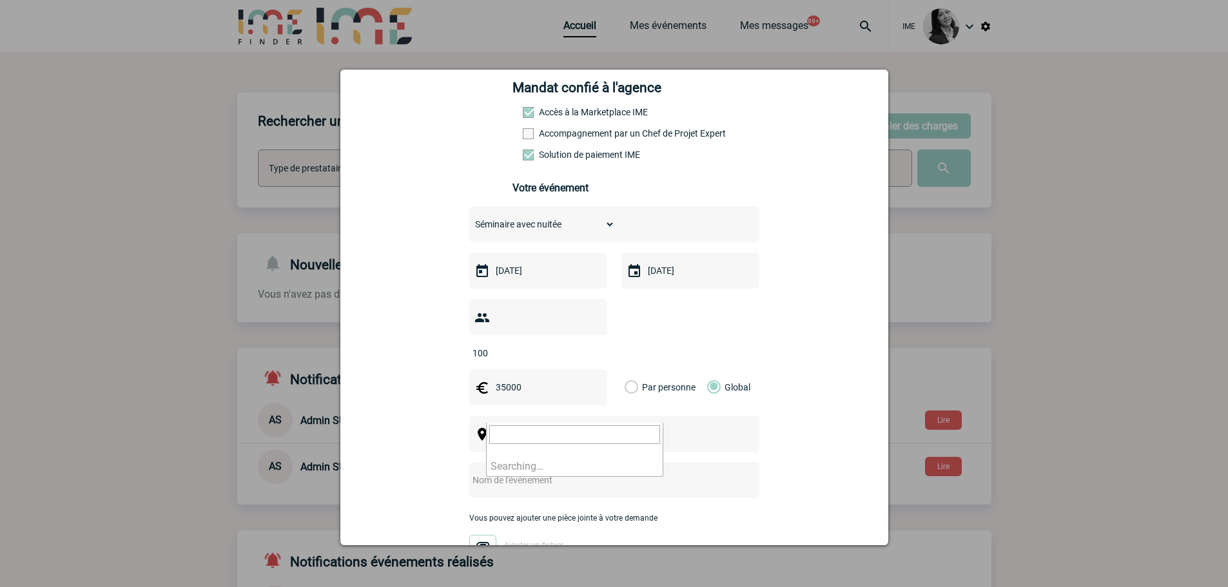
click at [540, 429] on span "[GEOGRAPHIC_DATA], département, région..." at bounding box center [585, 434] width 179 height 10
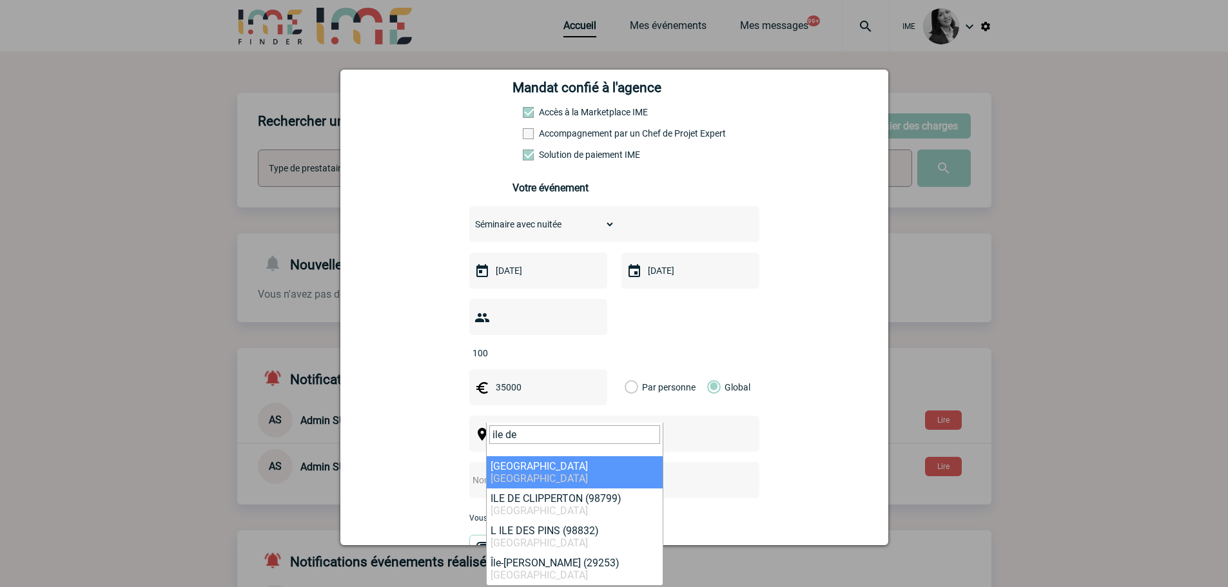
type input "ile de"
select select "2"
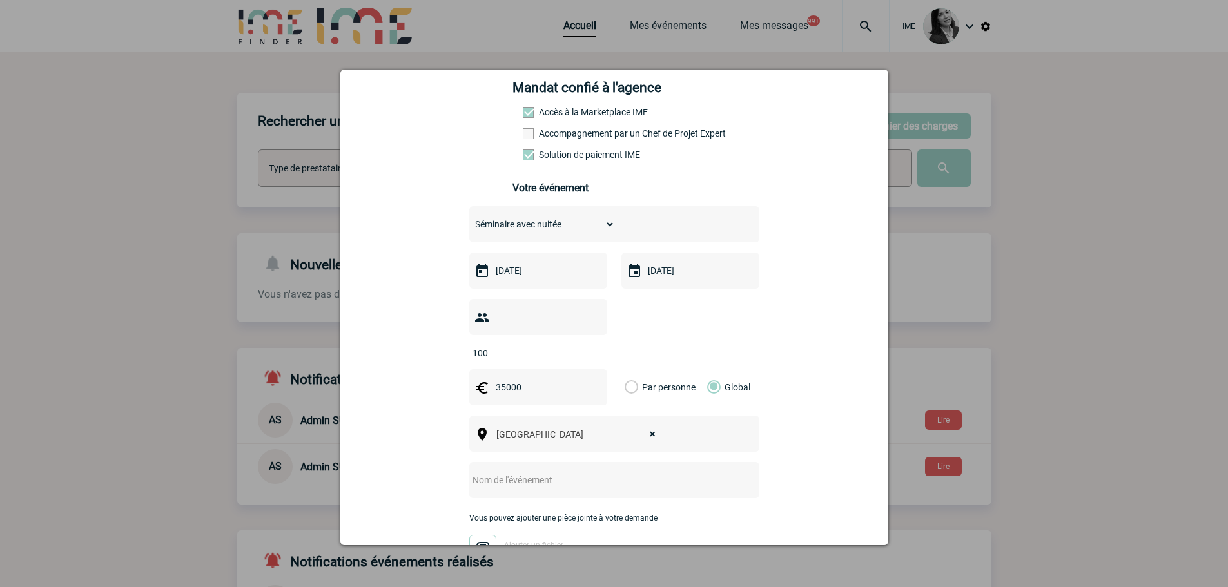
click at [525, 472] on input "text" at bounding box center [597, 480] width 256 height 17
paste input "Séminaire international Mobilize Lease&Co"
type input "Séminaire international Mobilize Lease&Co"
click at [400, 382] on div "[EMAIL_ADDRESS][PERSON_NAME][DOMAIN_NAME] [PERSON_NAME][DOMAIN_NAME][EMAIL_ADDR…" at bounding box center [614, 347] width 516 height 803
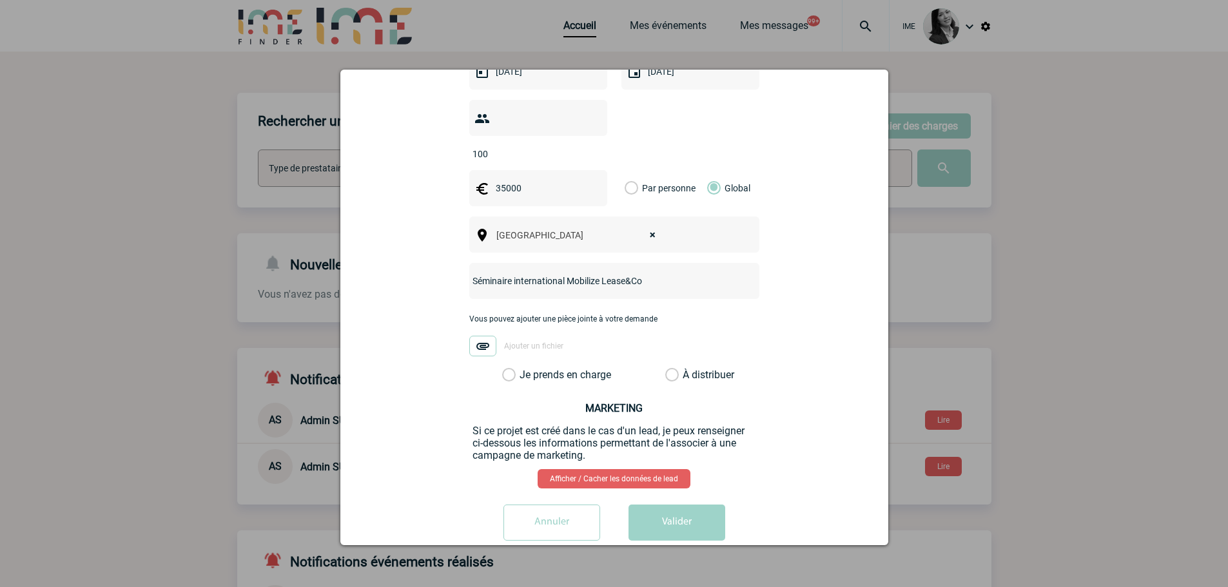
scroll to position [396, 0]
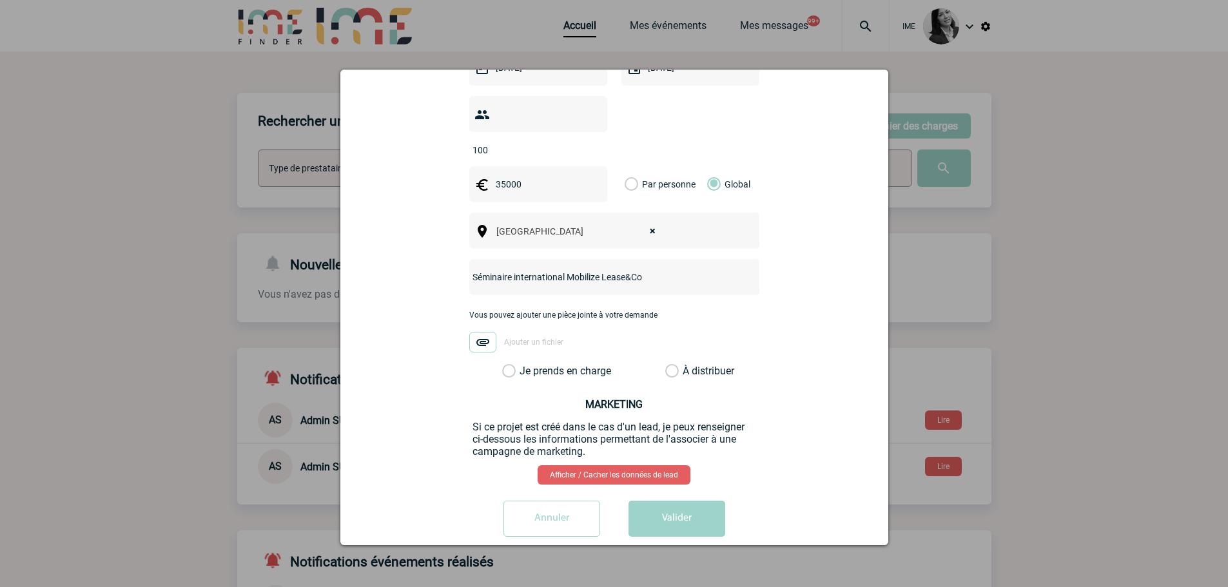
click at [505, 365] on label "Je prends en charge" at bounding box center [513, 371] width 22 height 13
click at [0, 0] on input "Je prends en charge" at bounding box center [0, 0] width 0 height 0
drag, startPoint x: 690, startPoint y: 496, endPoint x: 618, endPoint y: 484, distance: 72.5
click at [689, 501] on button "Valider" at bounding box center [676, 519] width 97 height 36
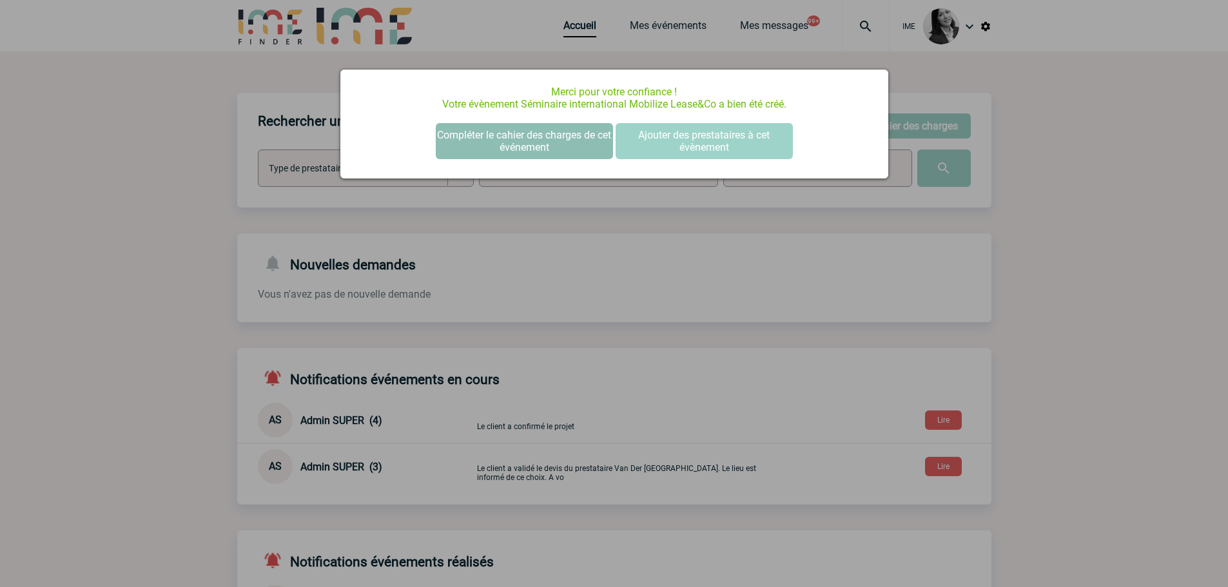
click at [546, 140] on button "Compléter le cahier des charges de cet événement" at bounding box center [524, 141] width 177 height 36
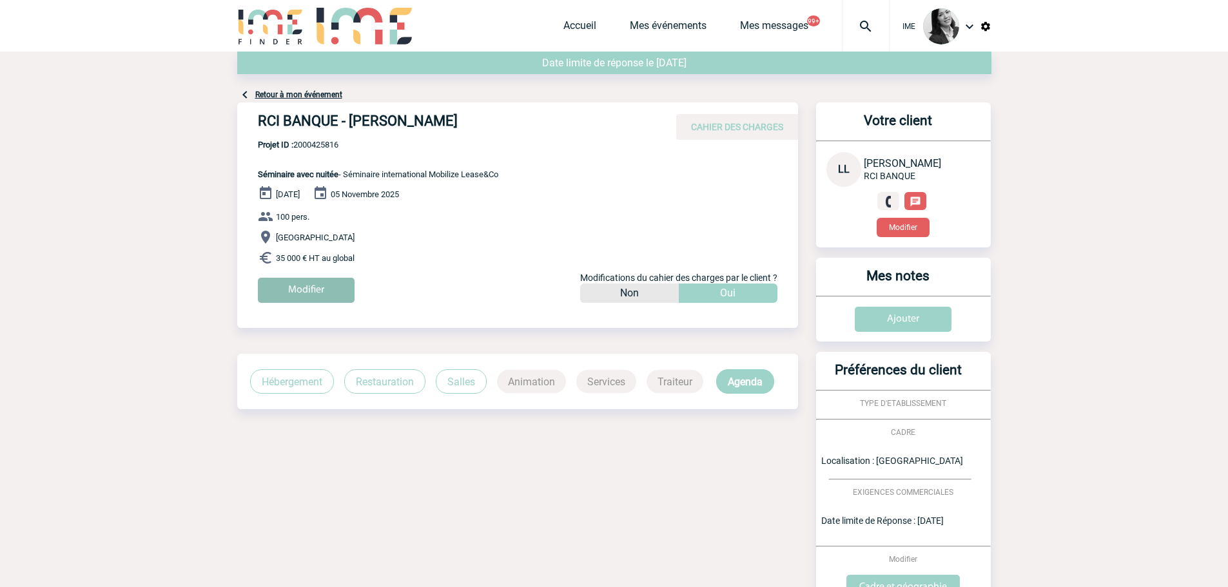
click at [329, 286] on input "Modifier" at bounding box center [306, 290] width 97 height 25
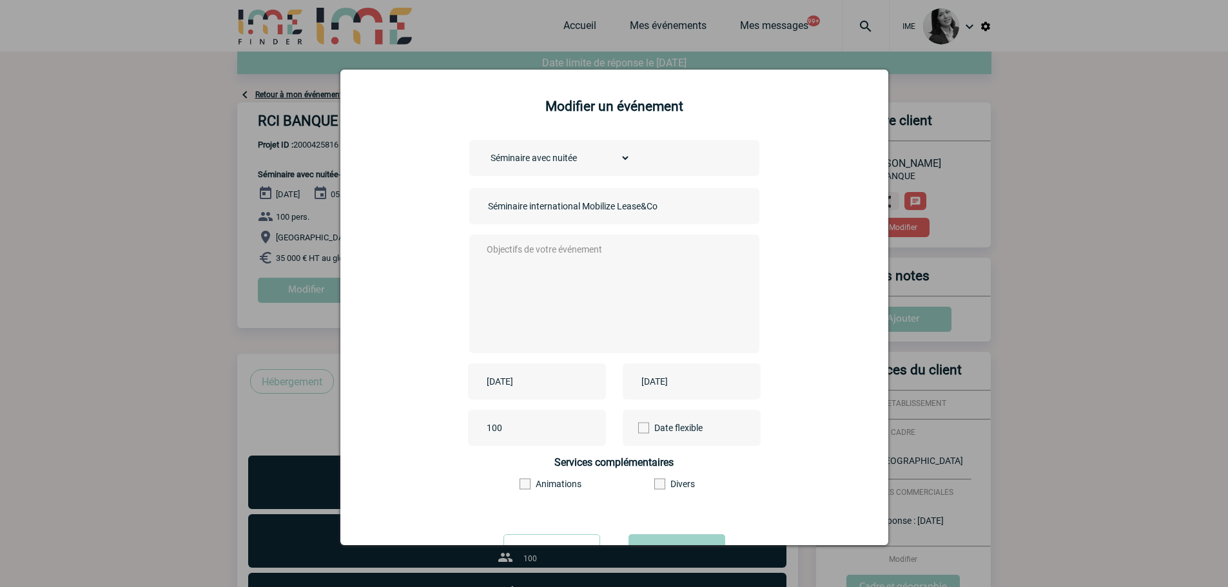
click at [485, 202] on input "Séminaire international Mobilize Lease&Co" at bounding box center [575, 206] width 180 height 17
type input "TRACKS - Séminaire international Mobilize Lease&Co"
drag, startPoint x: 793, startPoint y: 275, endPoint x: 784, endPoint y: 269, distance: 11.3
click at [790, 272] on div "Choisissez un type d'évènement Séminaire avec nuitée Séminaire sans nuitée Repa…" at bounding box center [614, 331] width 516 height 382
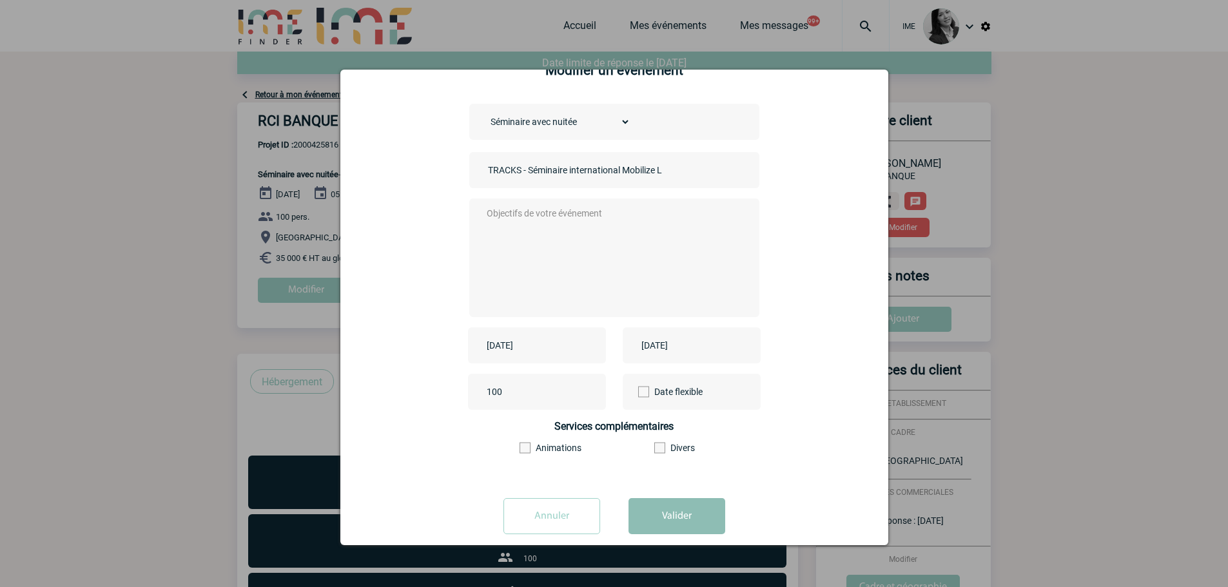
scroll to position [55, 0]
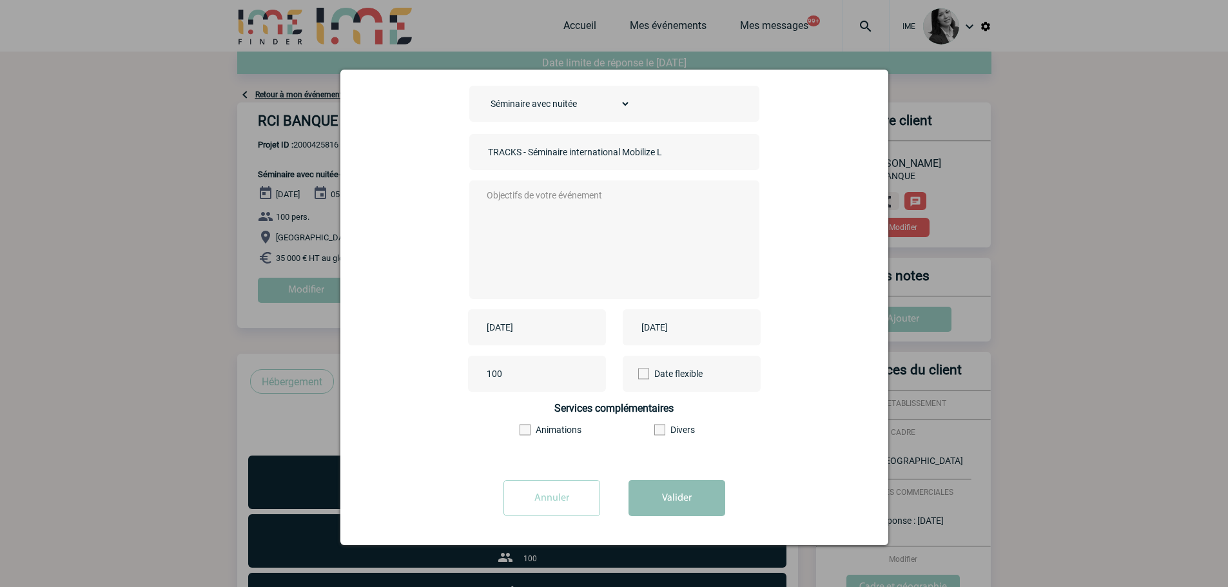
click at [673, 500] on button "Valider" at bounding box center [676, 498] width 97 height 36
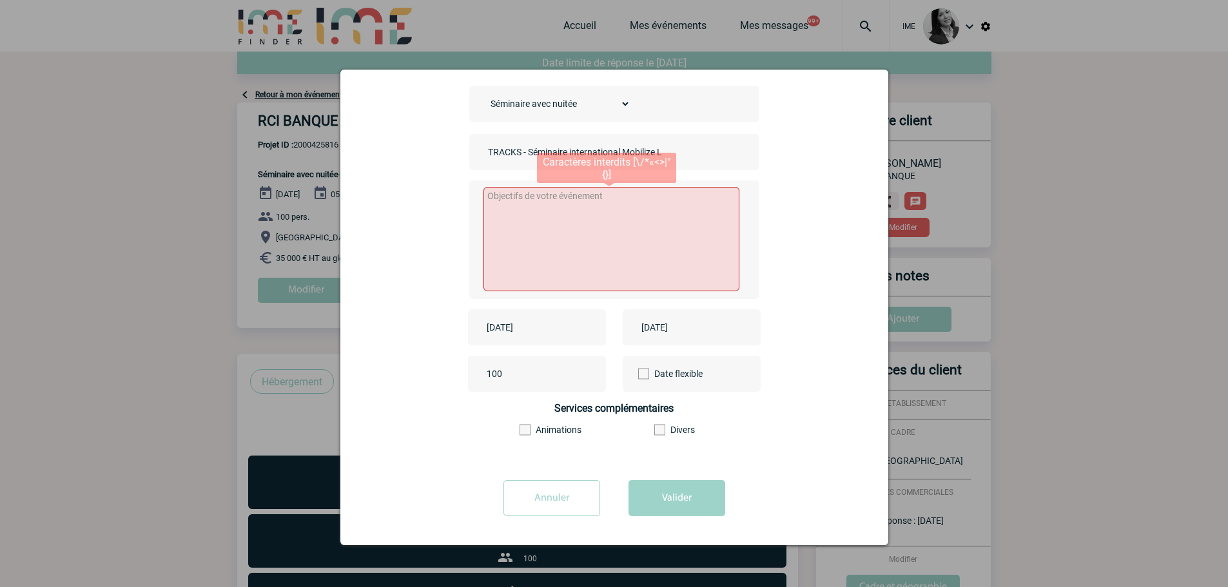
click at [522, 189] on textarea at bounding box center [611, 239] width 256 height 104
drag, startPoint x: 481, startPoint y: 151, endPoint x: 828, endPoint y: 176, distance: 348.3
click at [828, 176] on div "Choisissez un type d'évènement Séminaire avec nuitée Séminaire sans nuitée Repa…" at bounding box center [614, 277] width 516 height 382
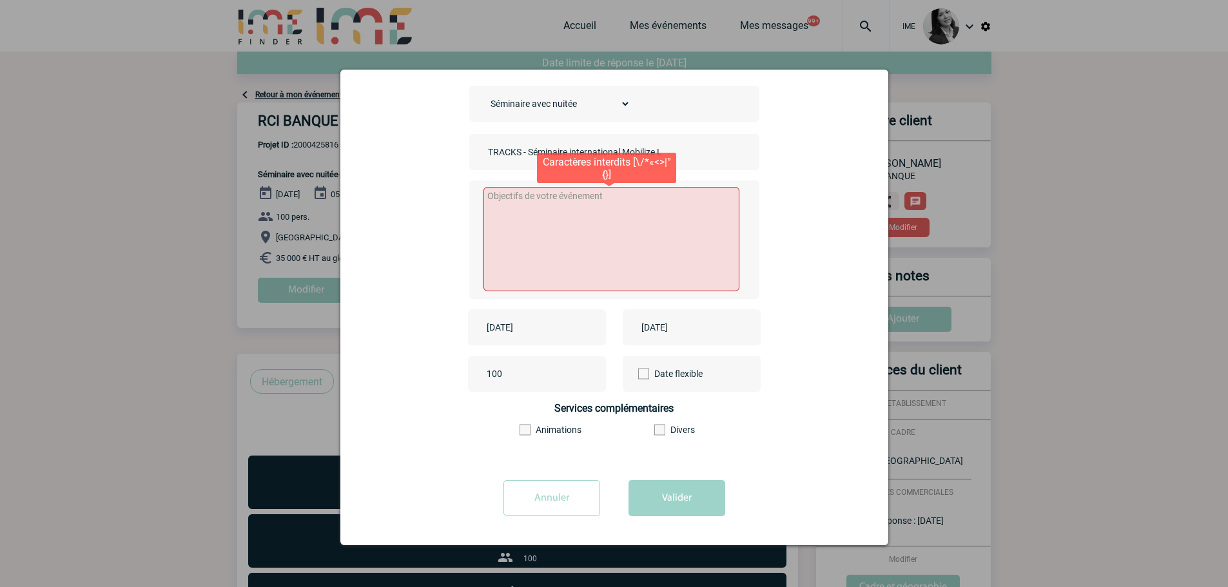
click at [597, 217] on textarea at bounding box center [611, 239] width 256 height 104
paste textarea "TRACKS - Séminaire international Mobilize Lease&Co"
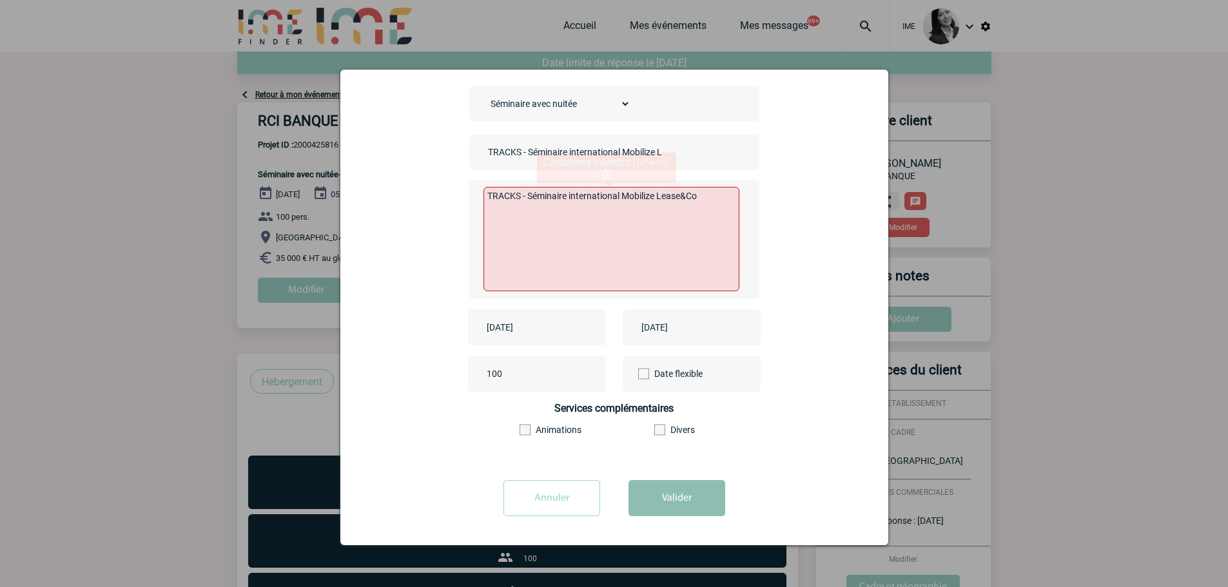
type textarea "TRACKS - Séminaire international Mobilize Lease&Co"
click at [686, 511] on button "Valider" at bounding box center [676, 498] width 97 height 36
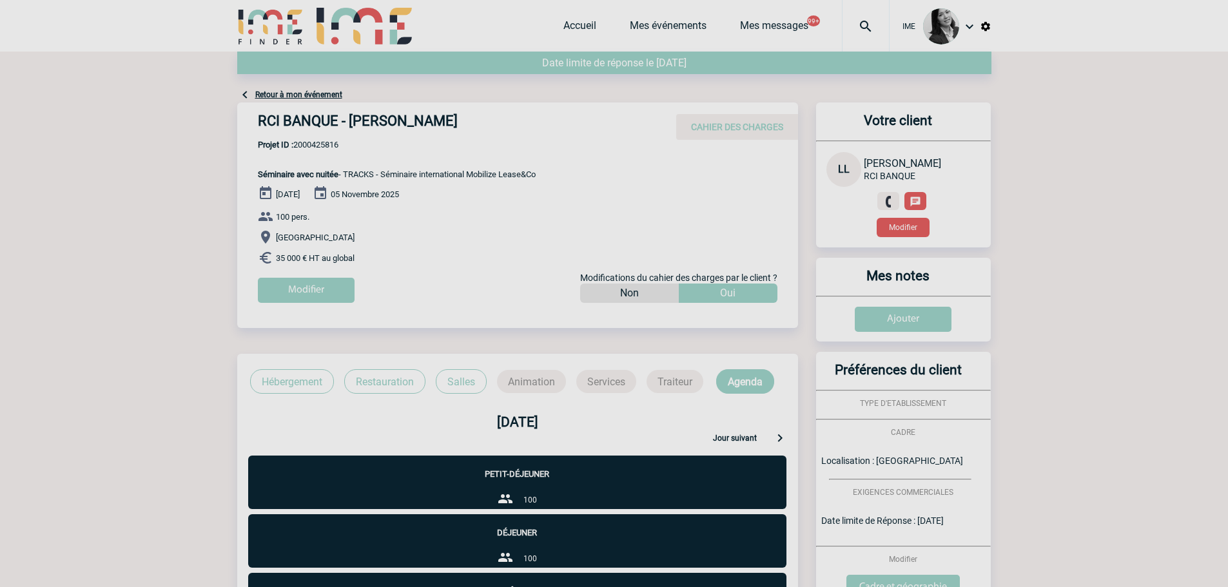
drag, startPoint x: 115, startPoint y: 193, endPoint x: 115, endPoint y: 205, distance: 12.2
click at [115, 195] on body "IME Accueil Mes événements" at bounding box center [614, 417] width 1228 height 835
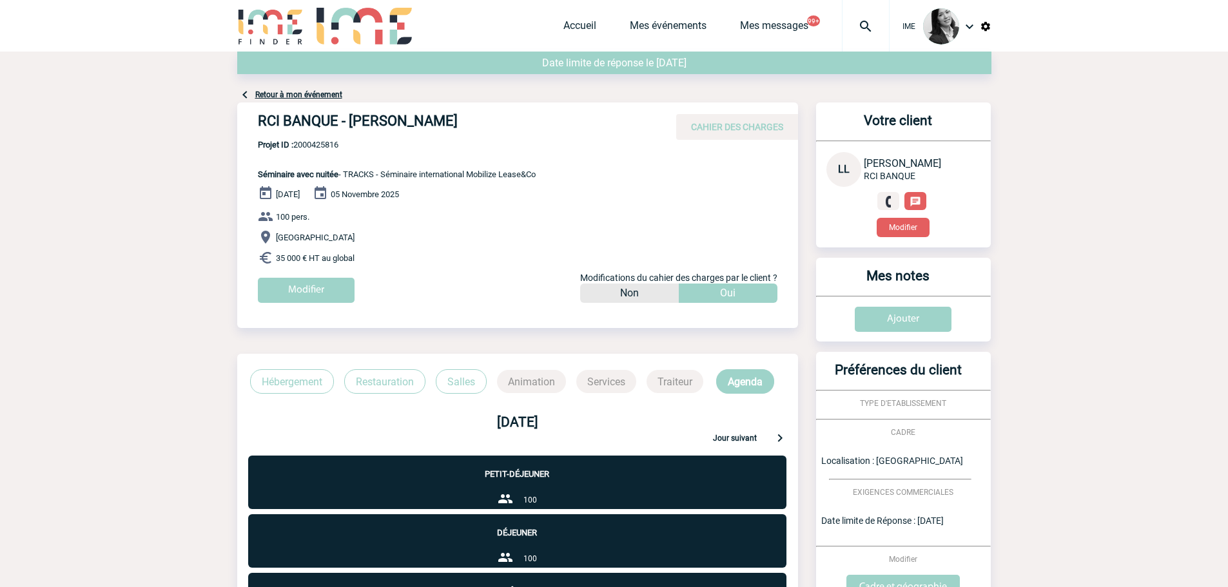
click at [285, 94] on link "Retour à mon événement" at bounding box center [298, 94] width 87 height 9
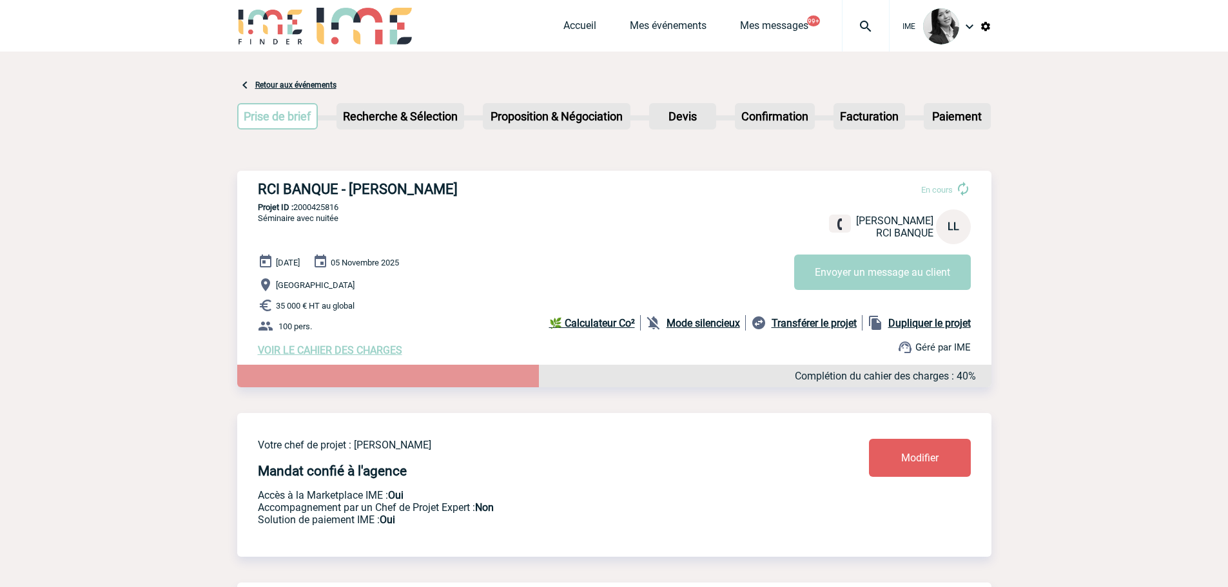
click at [709, 326] on b "Mode silencieux" at bounding box center [703, 323] width 73 height 12
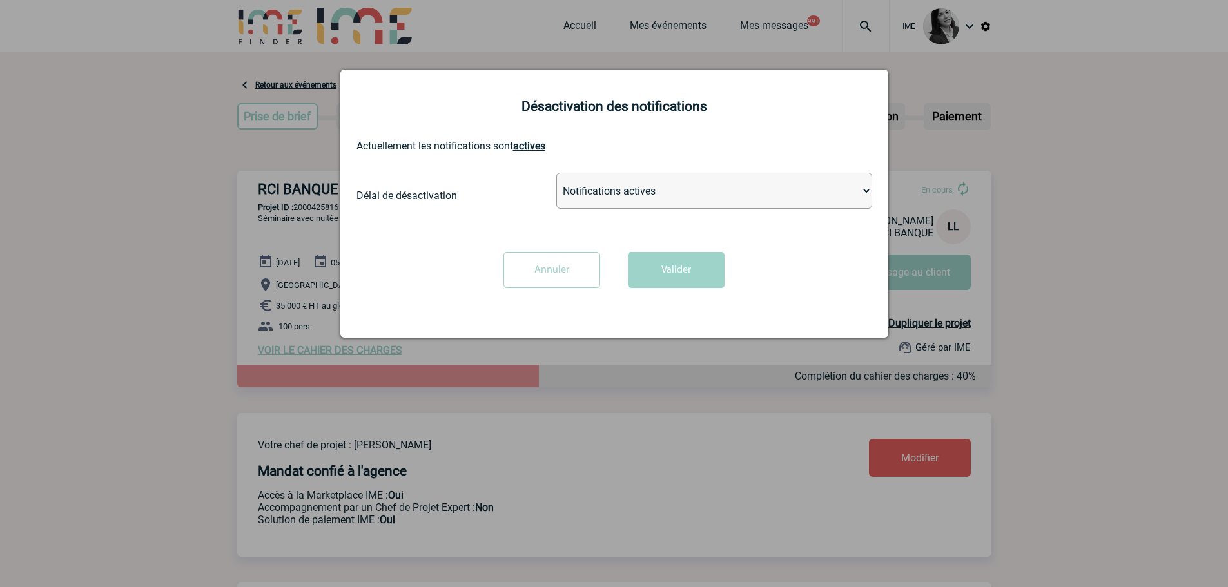
click at [626, 187] on select "Notifications actives Désactiver pour 2 heures Désactiver pour 1 semaines Désac…" at bounding box center [714, 191] width 316 height 36
select select "infinite"
click at [556, 173] on select "Notifications actives Désactiver pour 2 heures Désactiver pour 1 semaines Désac…" at bounding box center [714, 191] width 316 height 36
click at [674, 282] on button "Valider" at bounding box center [676, 270] width 97 height 36
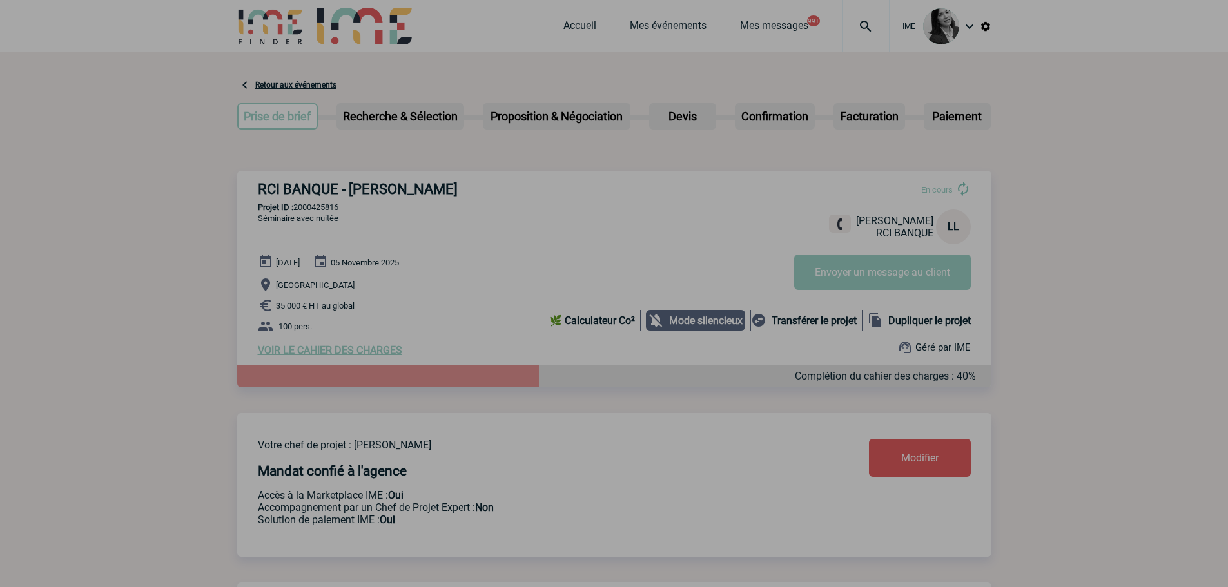
click at [153, 191] on div at bounding box center [614, 293] width 1228 height 587
